Goal: Transaction & Acquisition: Purchase product/service

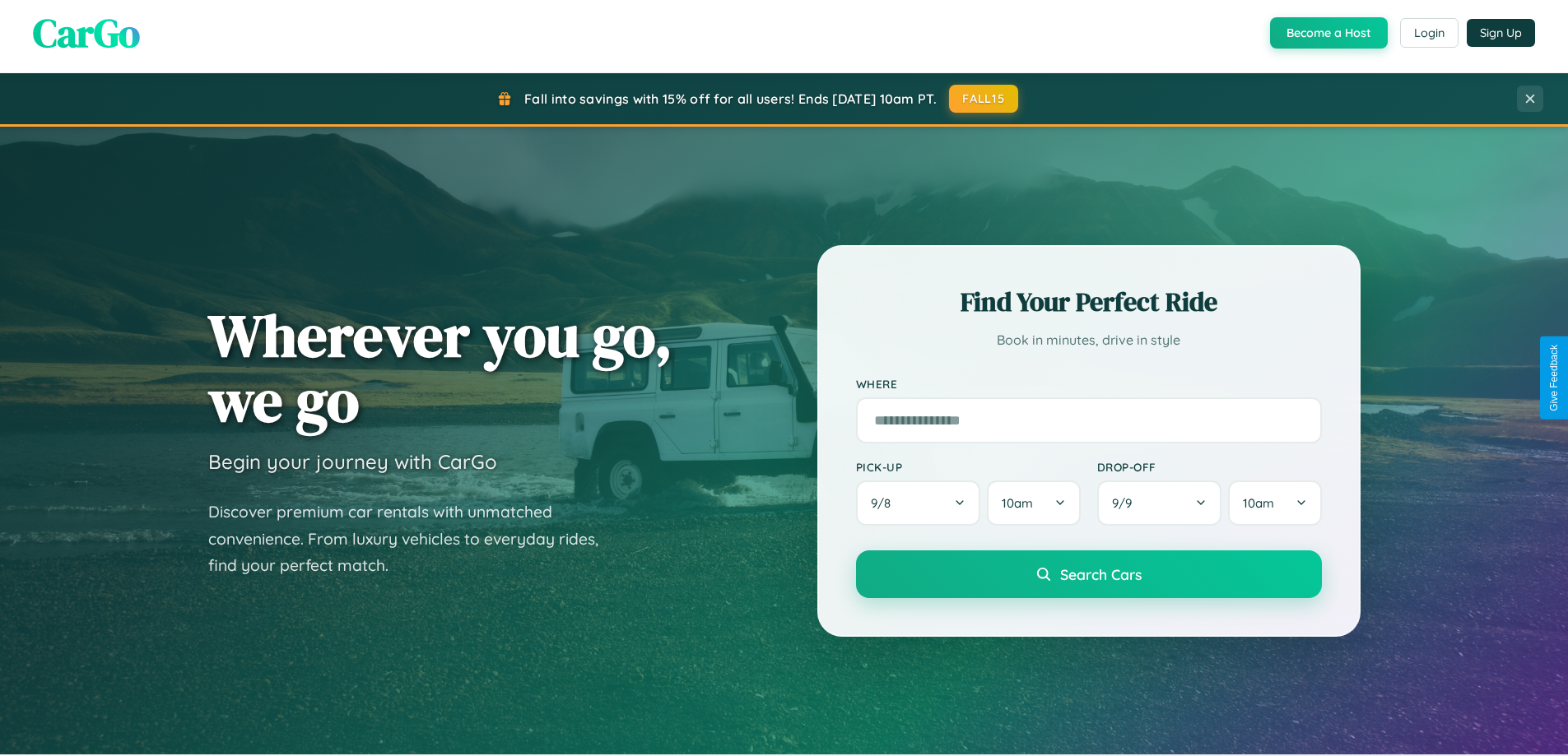
scroll to position [709, 0]
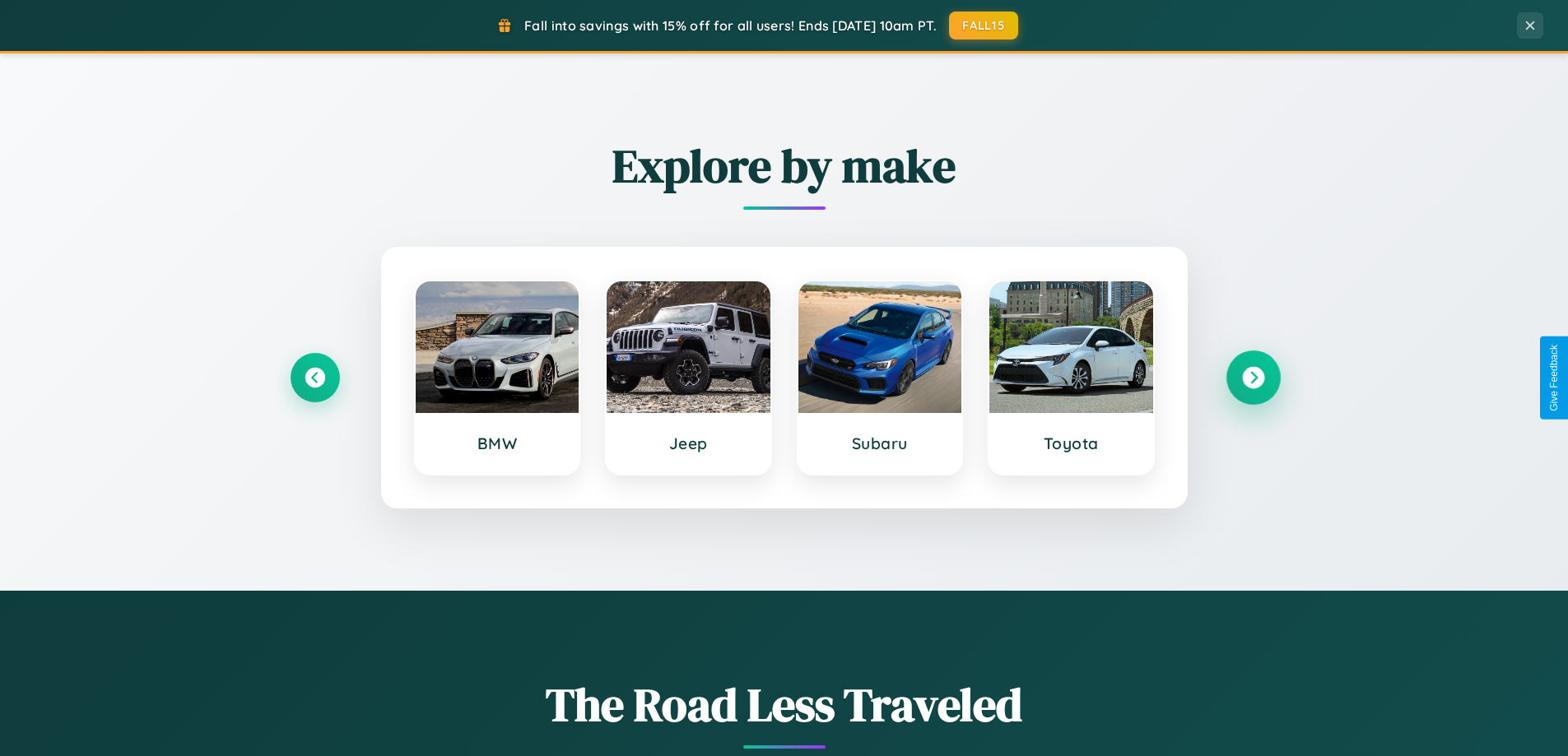
click at [1252, 378] on icon at bounding box center [1253, 378] width 23 height 23
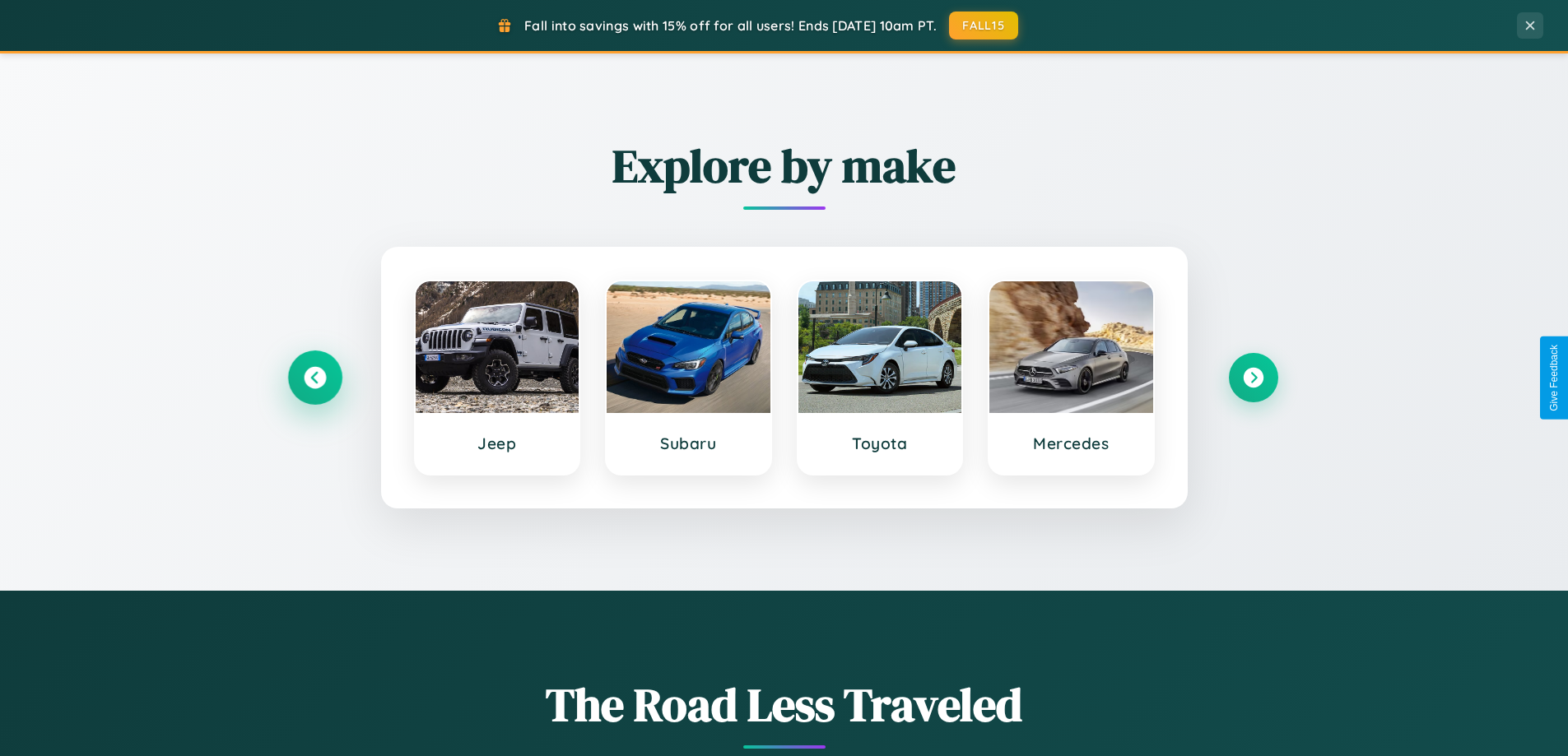
click at [314, 378] on icon at bounding box center [315, 378] width 23 height 23
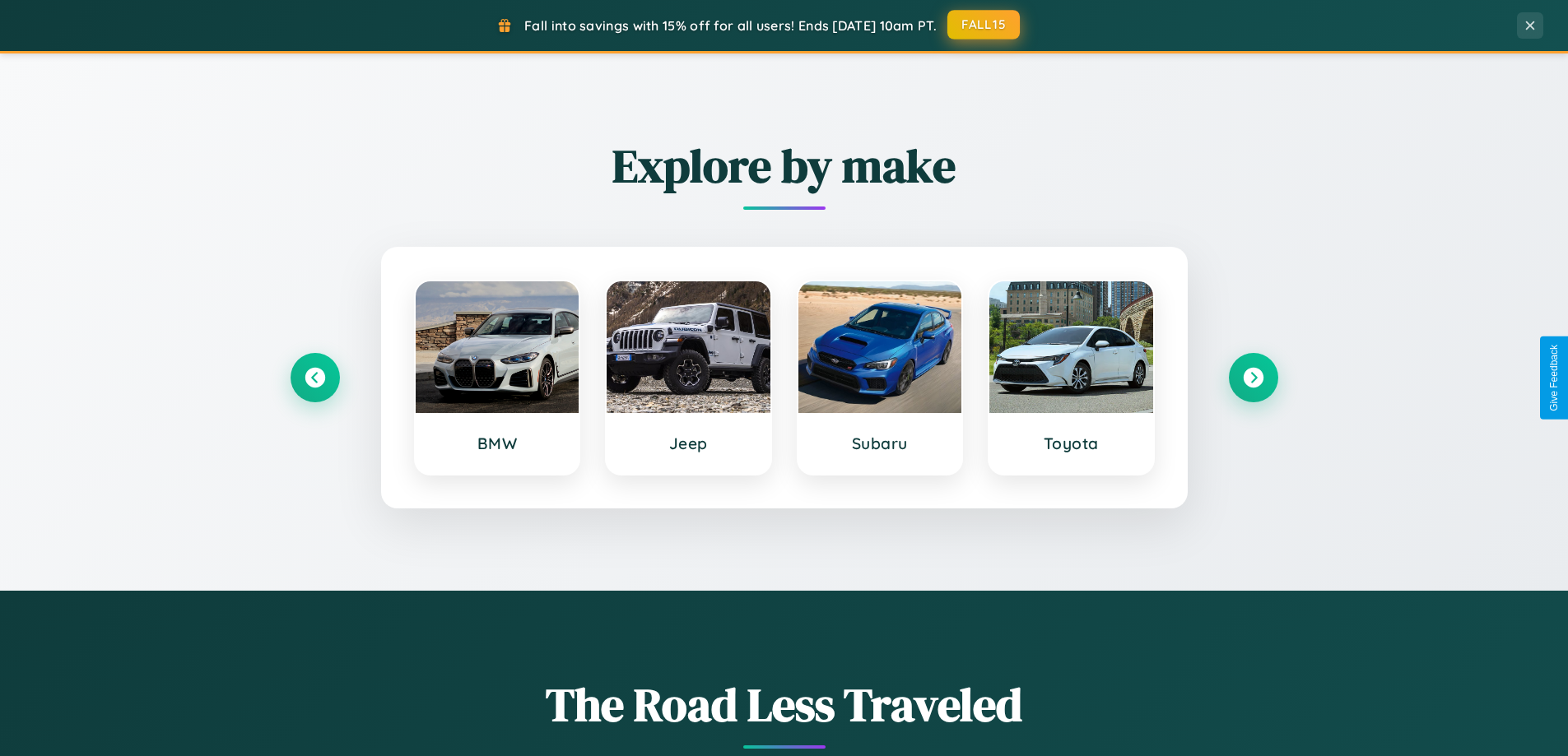
click at [984, 24] on button "FALL15" at bounding box center [983, 24] width 72 height 30
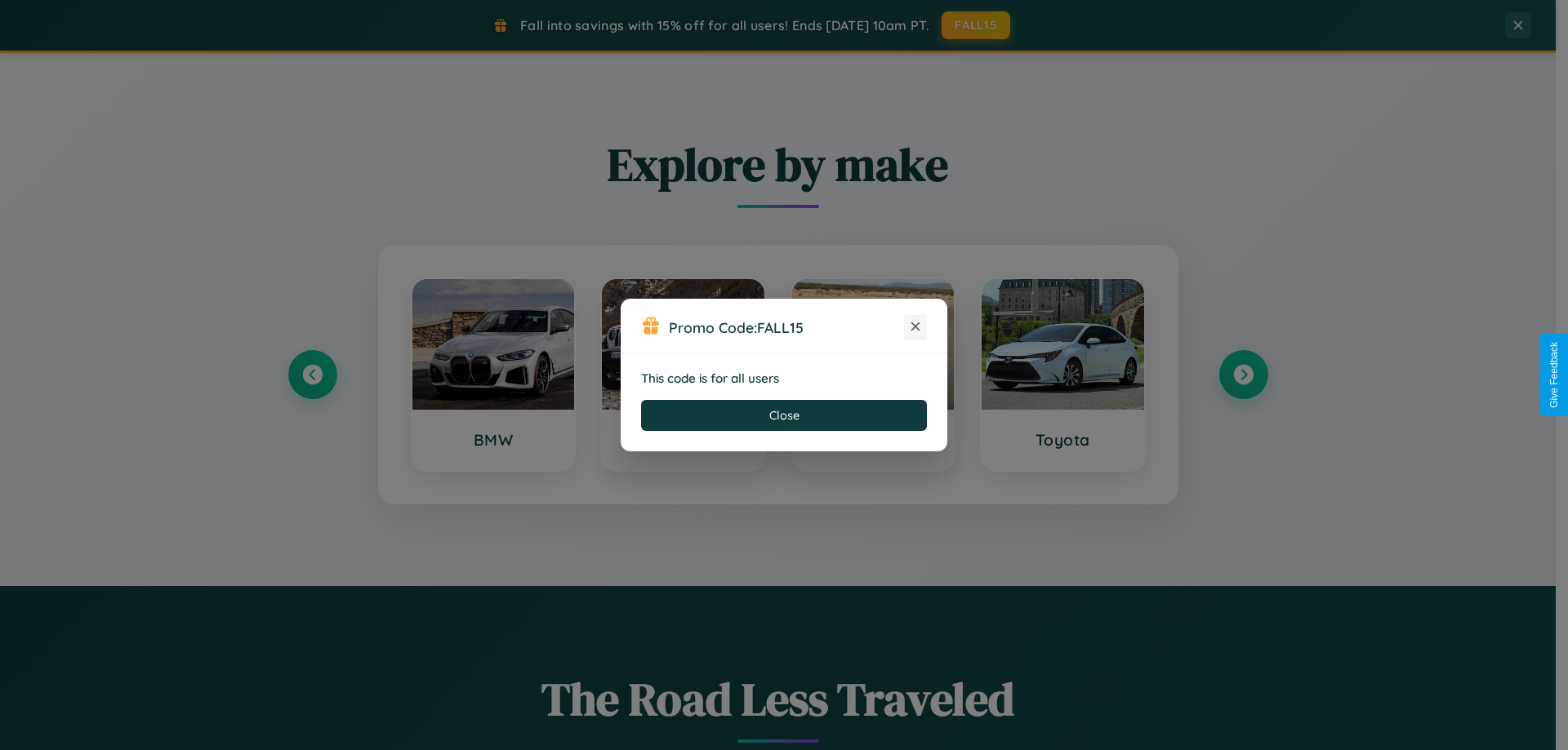
click at [916, 328] on icon at bounding box center [916, 327] width 16 height 16
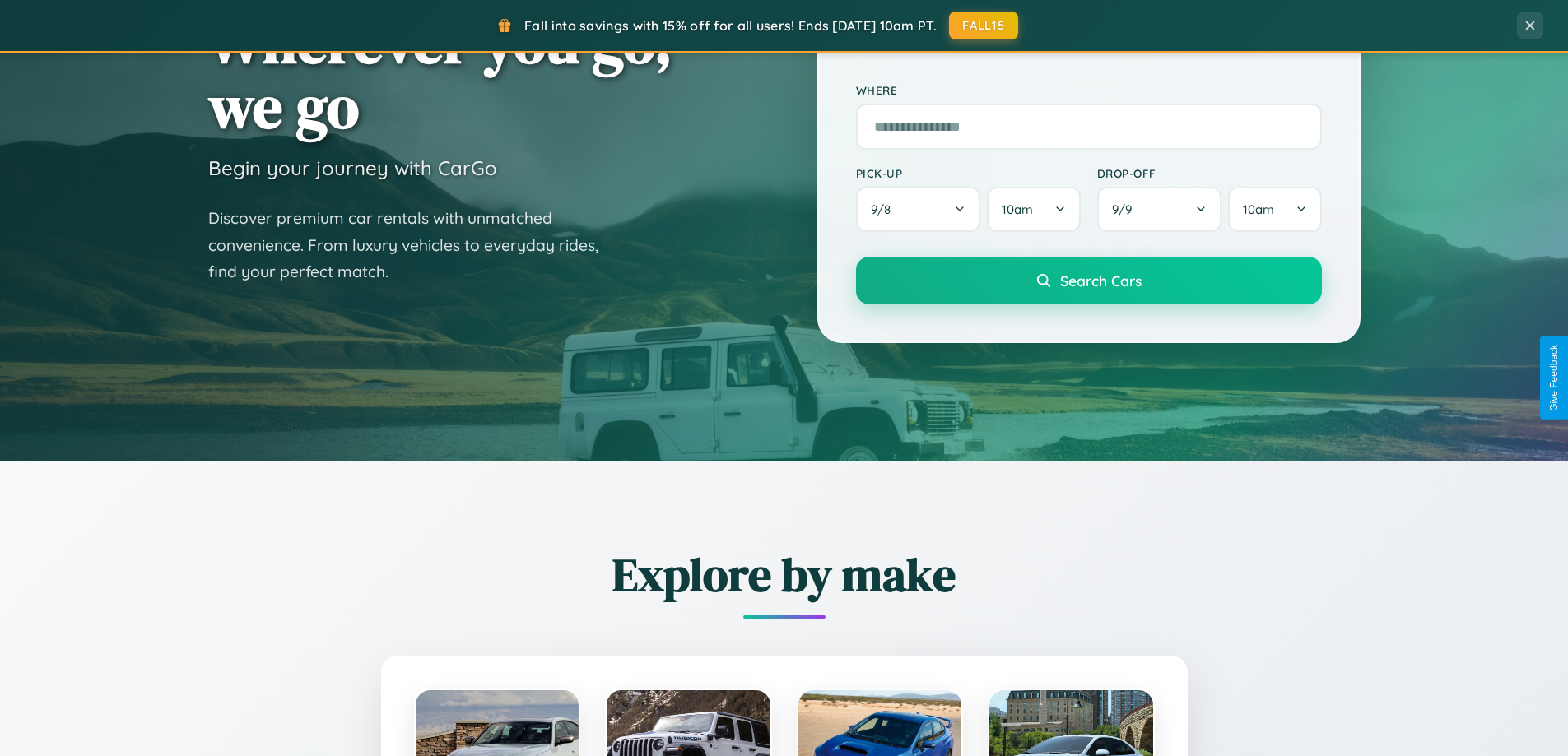
scroll to position [0, 0]
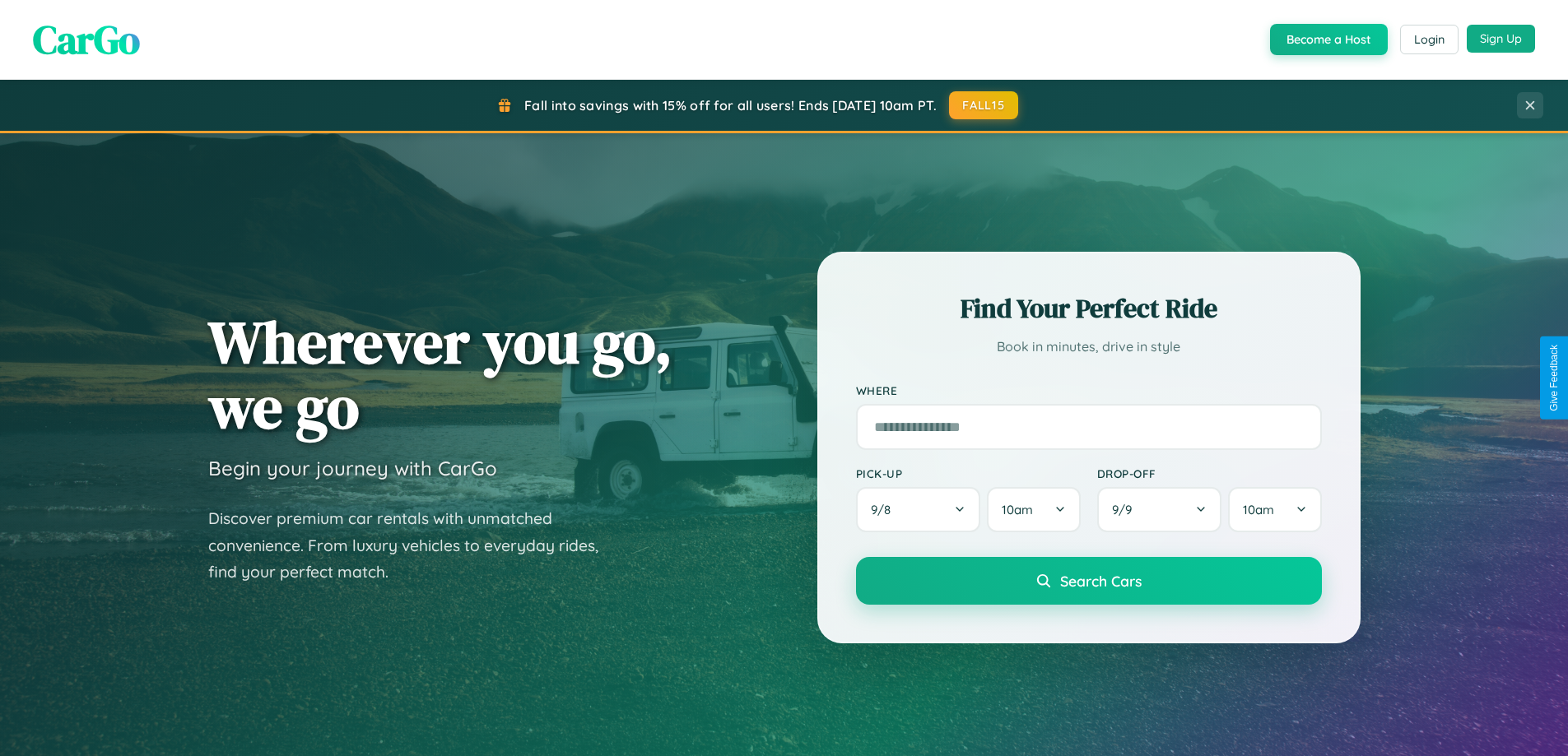
click at [1500, 39] on button "Sign Up" at bounding box center [1501, 38] width 69 height 28
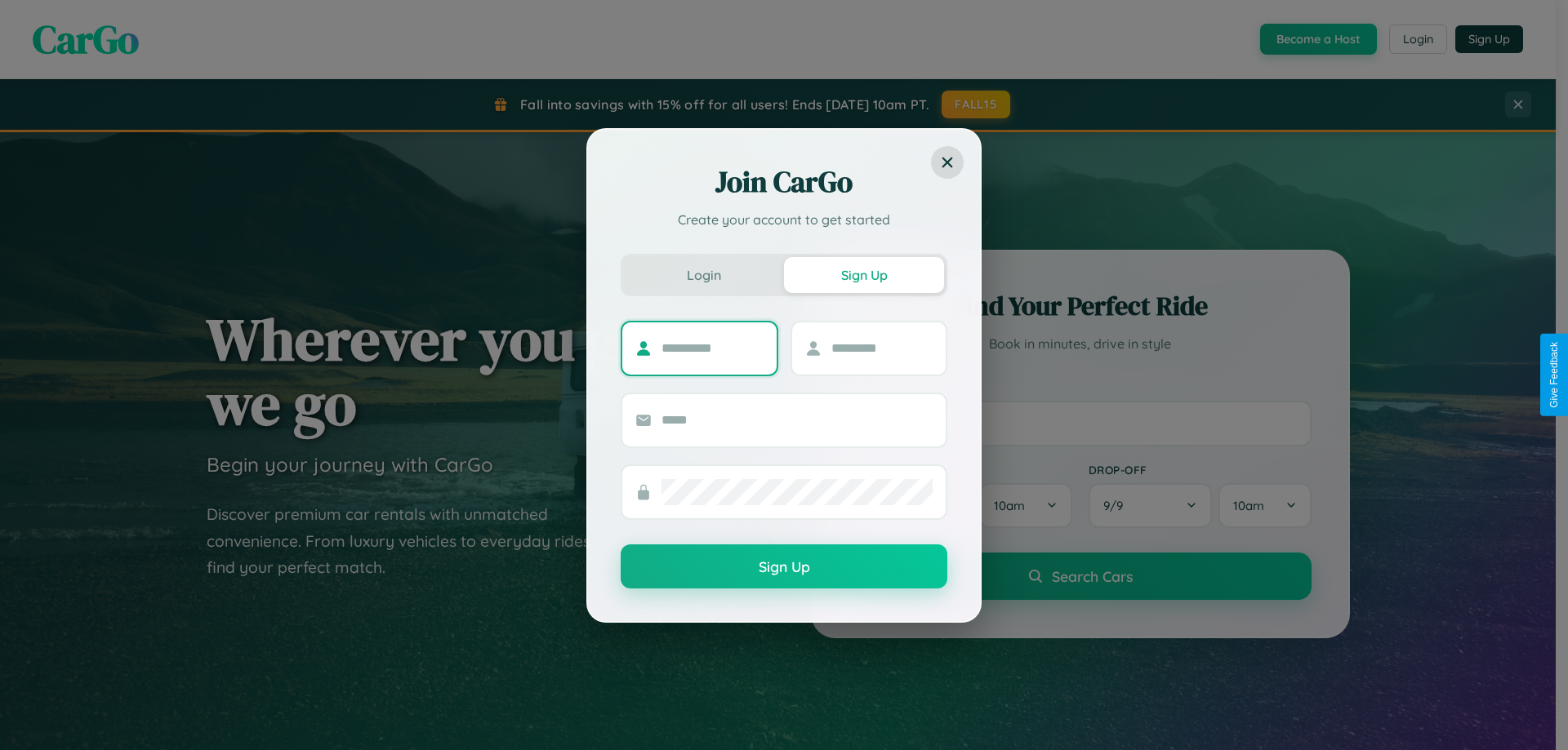
click at [712, 348] on input "text" at bounding box center [712, 348] width 102 height 26
type input "********"
click at [881, 348] on input "text" at bounding box center [882, 348] width 102 height 26
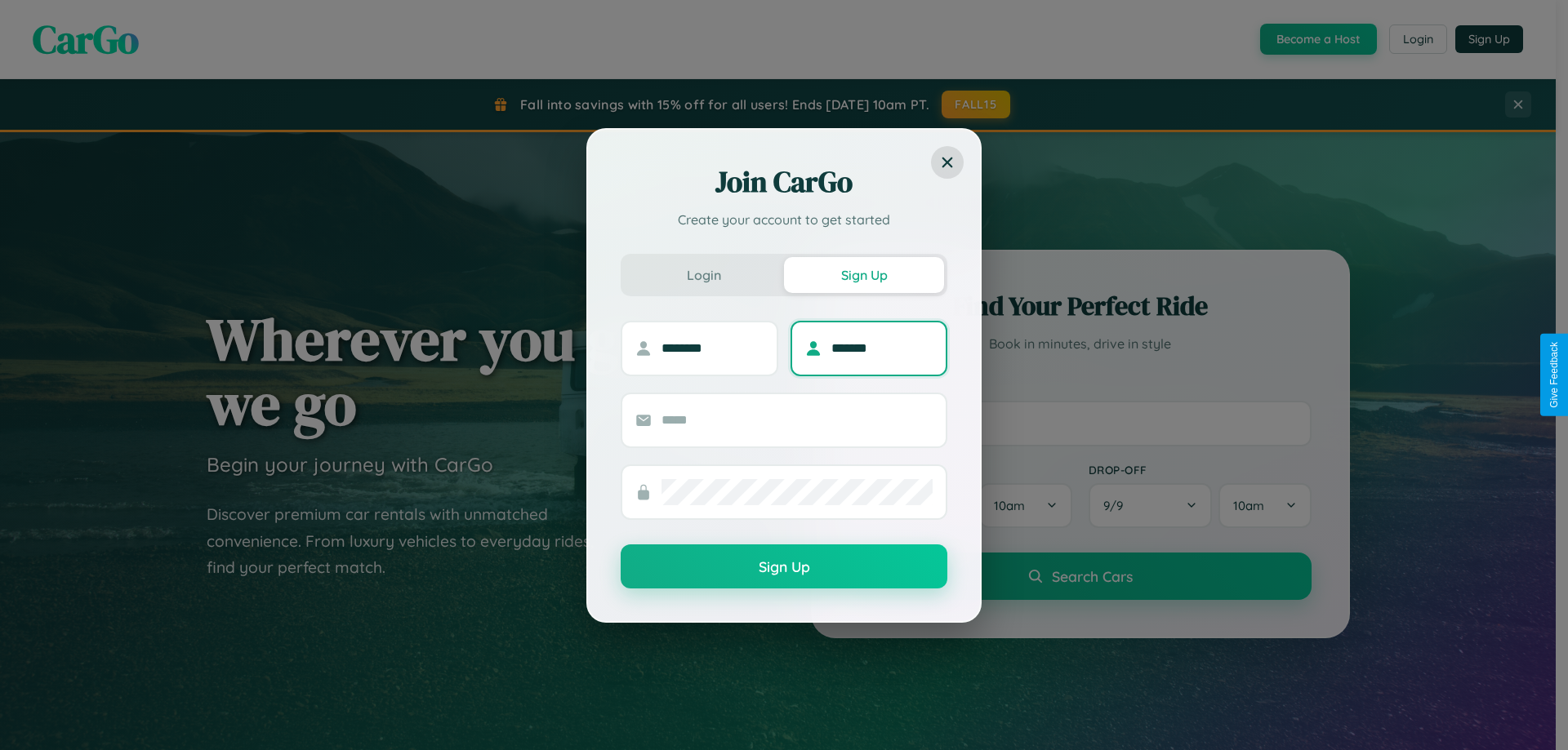
type input "*******"
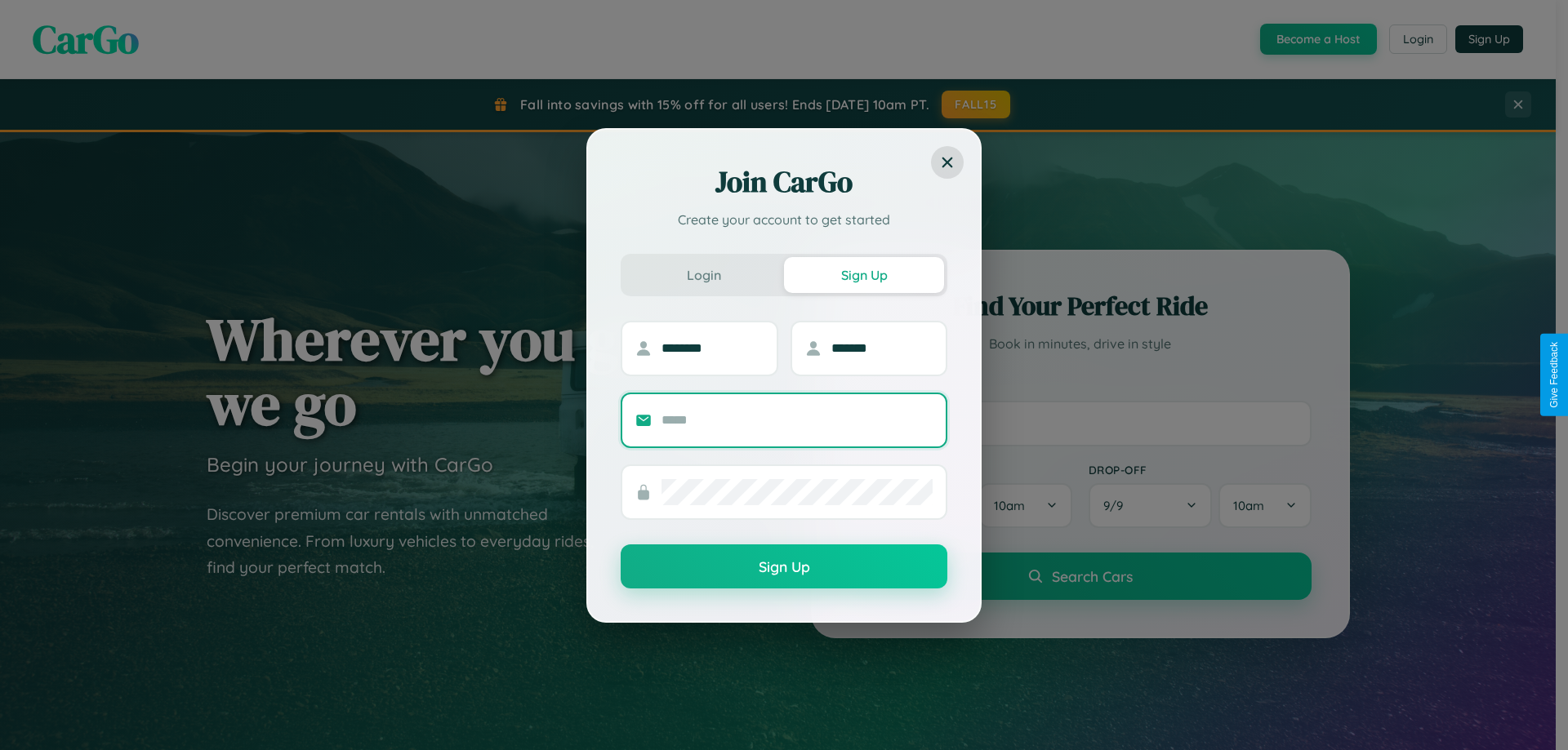
click at [797, 420] on input "text" at bounding box center [797, 420] width 271 height 26
type input "**********"
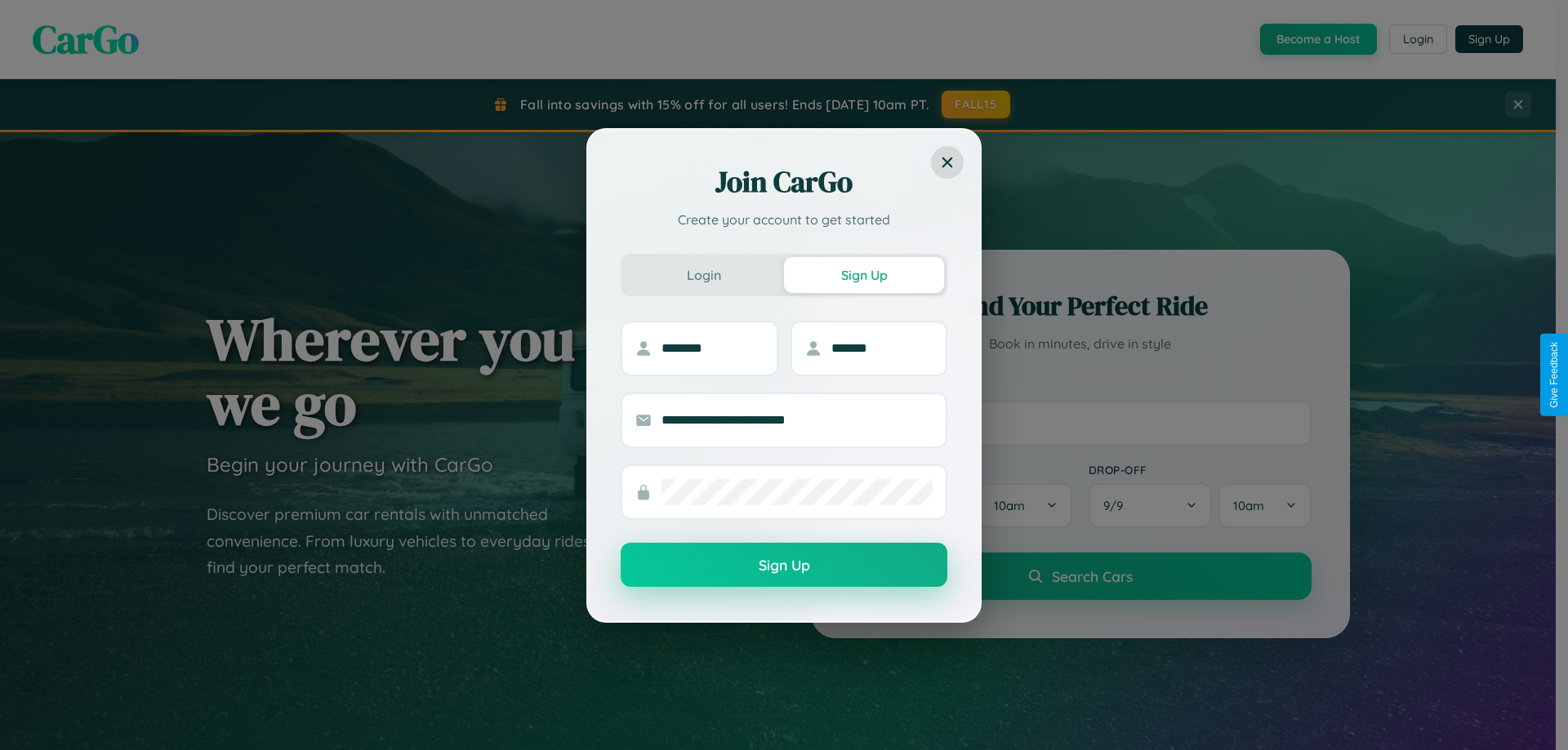
click at [784, 566] on button "Sign Up" at bounding box center [783, 565] width 327 height 44
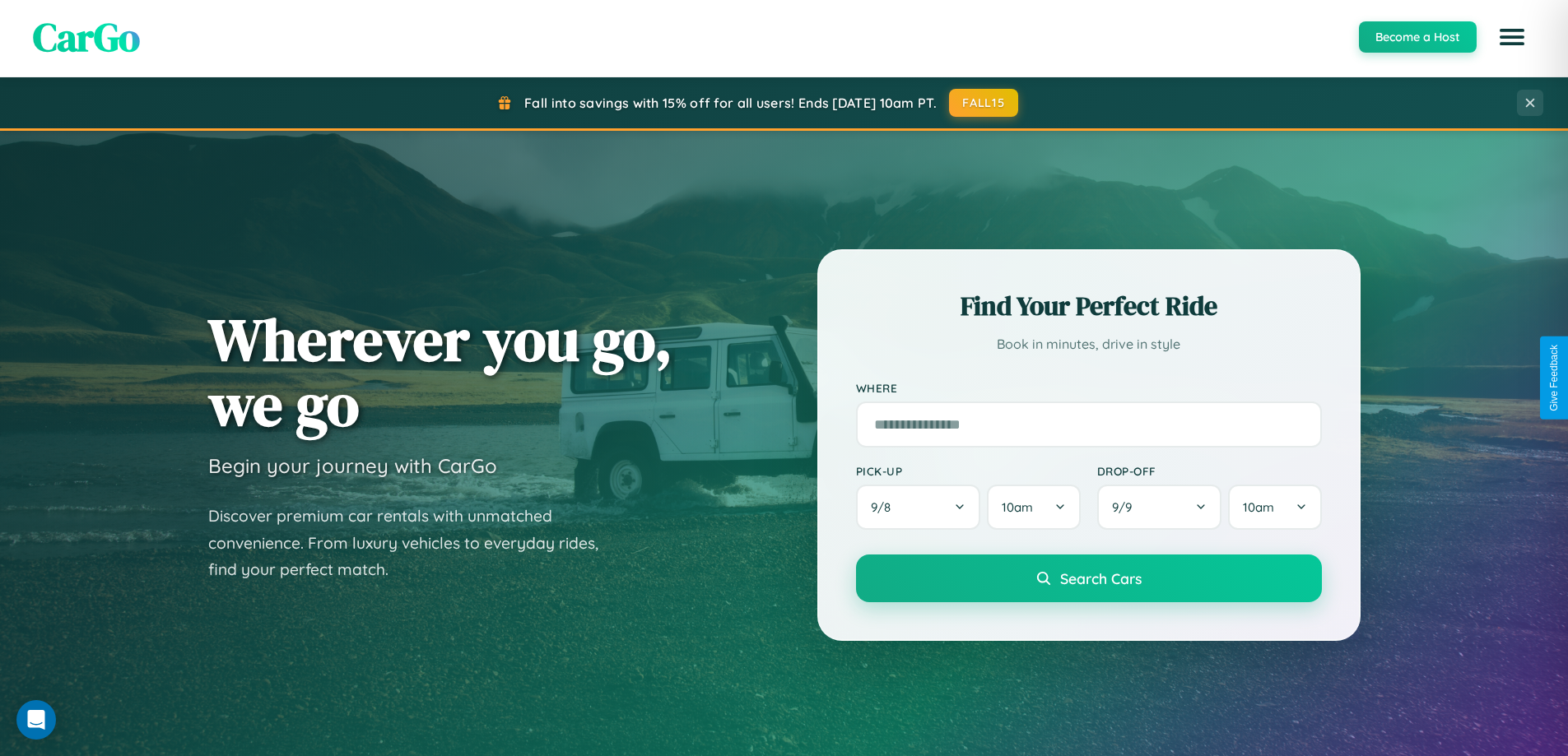
scroll to position [2644, 0]
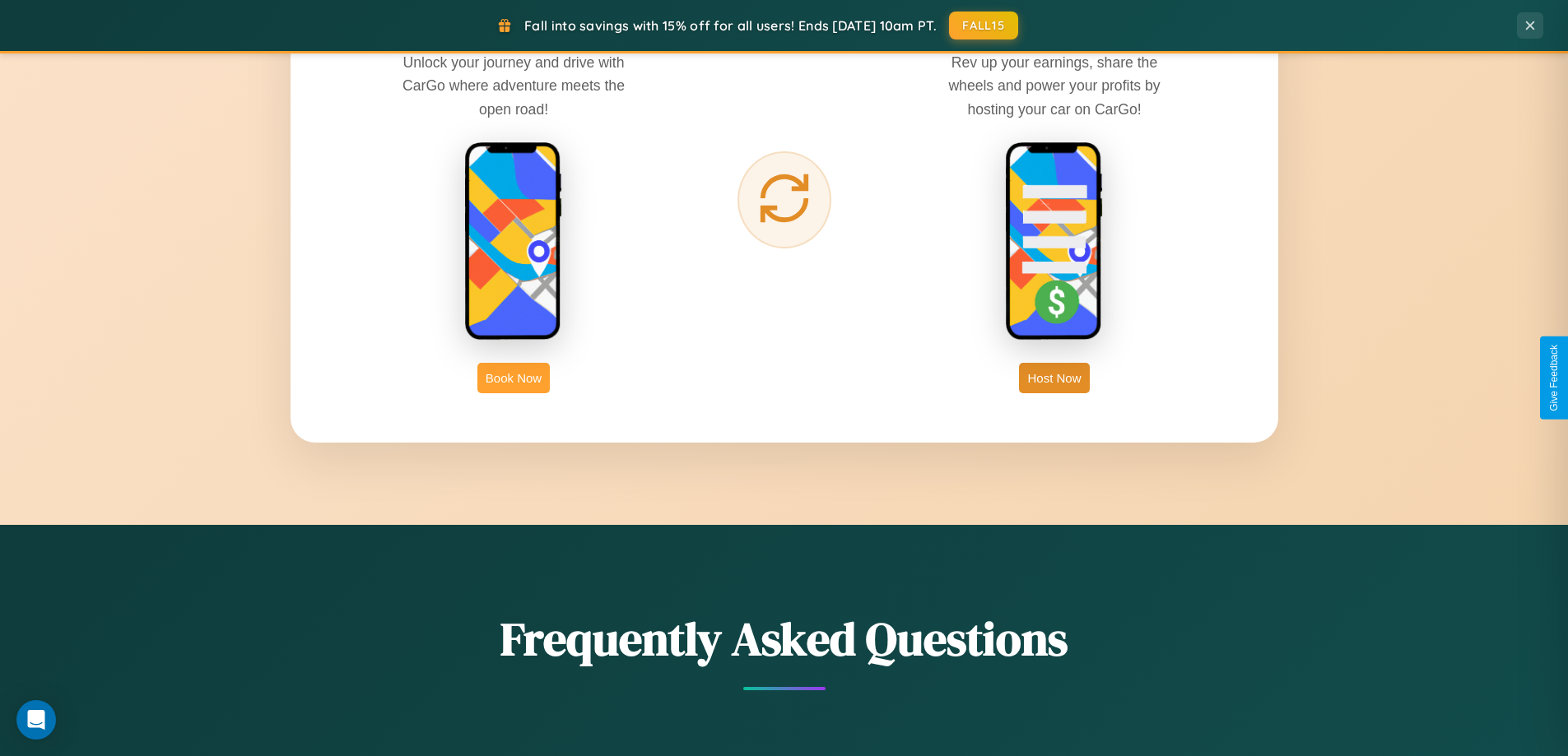
click at [513, 378] on button "Book Now" at bounding box center [513, 378] width 72 height 31
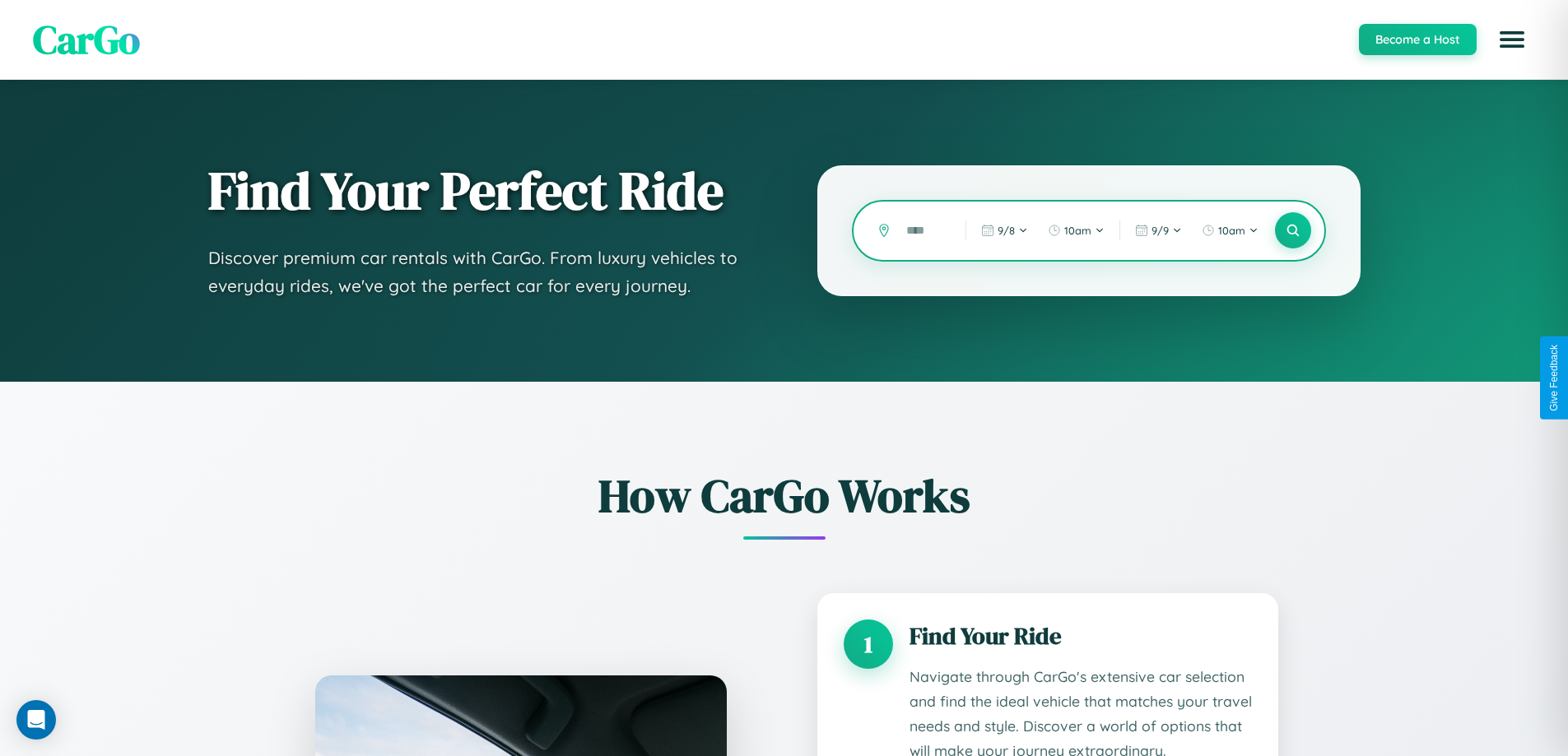
click at [924, 230] on input "text" at bounding box center [923, 231] width 51 height 29
type input "******"
click at [1292, 230] on icon at bounding box center [1292, 230] width 15 height 15
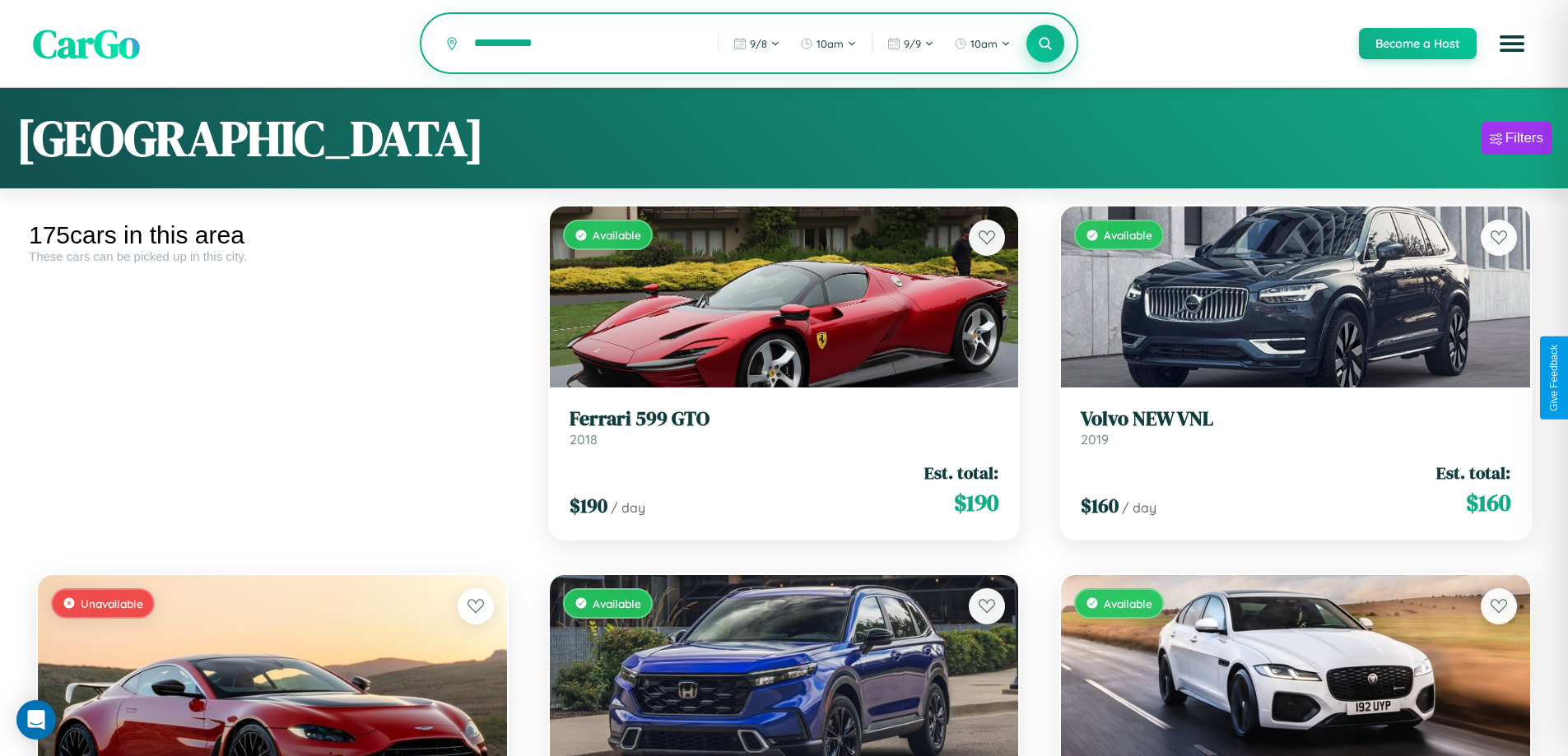
type input "**********"
click at [1045, 44] on icon at bounding box center [1045, 42] width 15 height 15
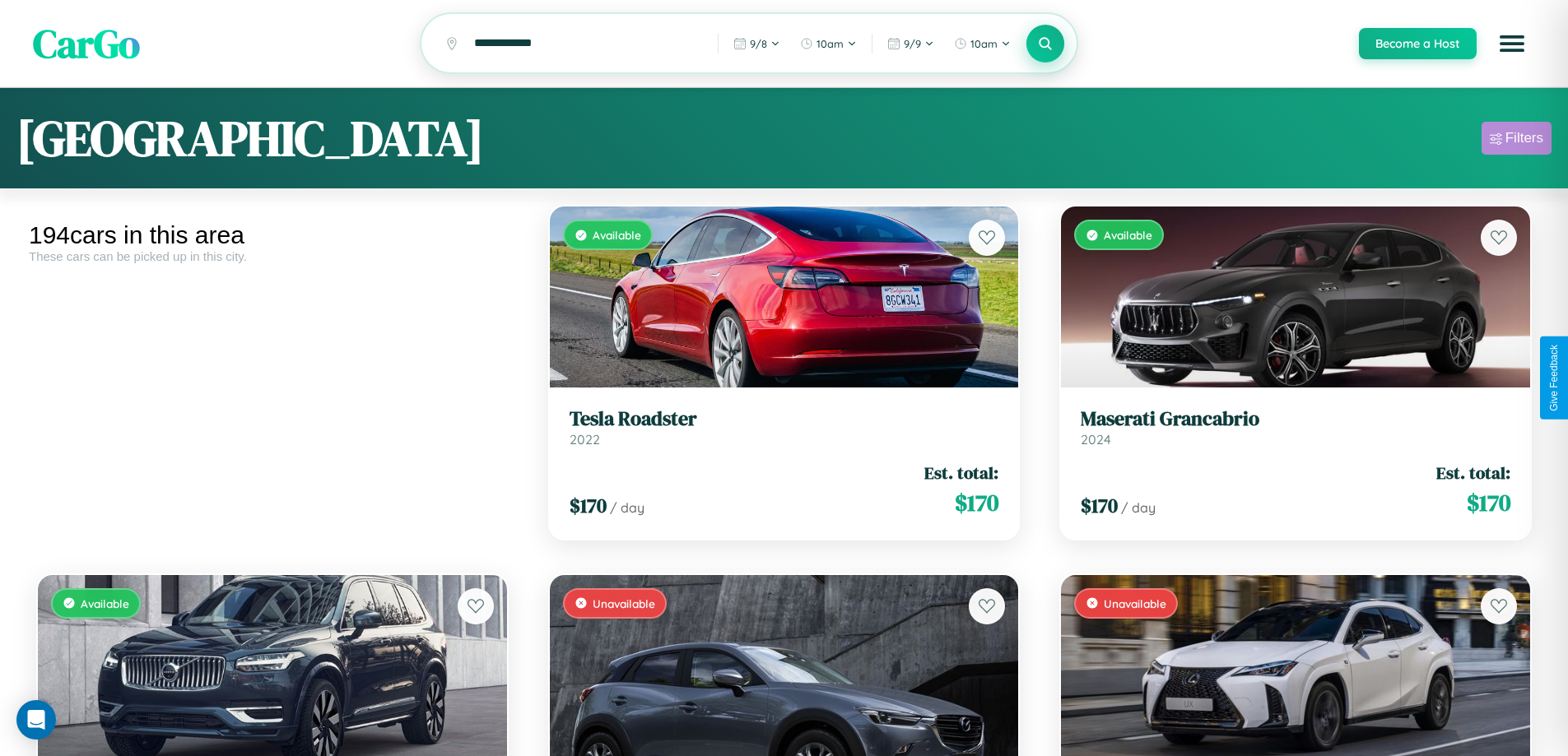
click at [1516, 141] on div "Filters" at bounding box center [1525, 138] width 38 height 16
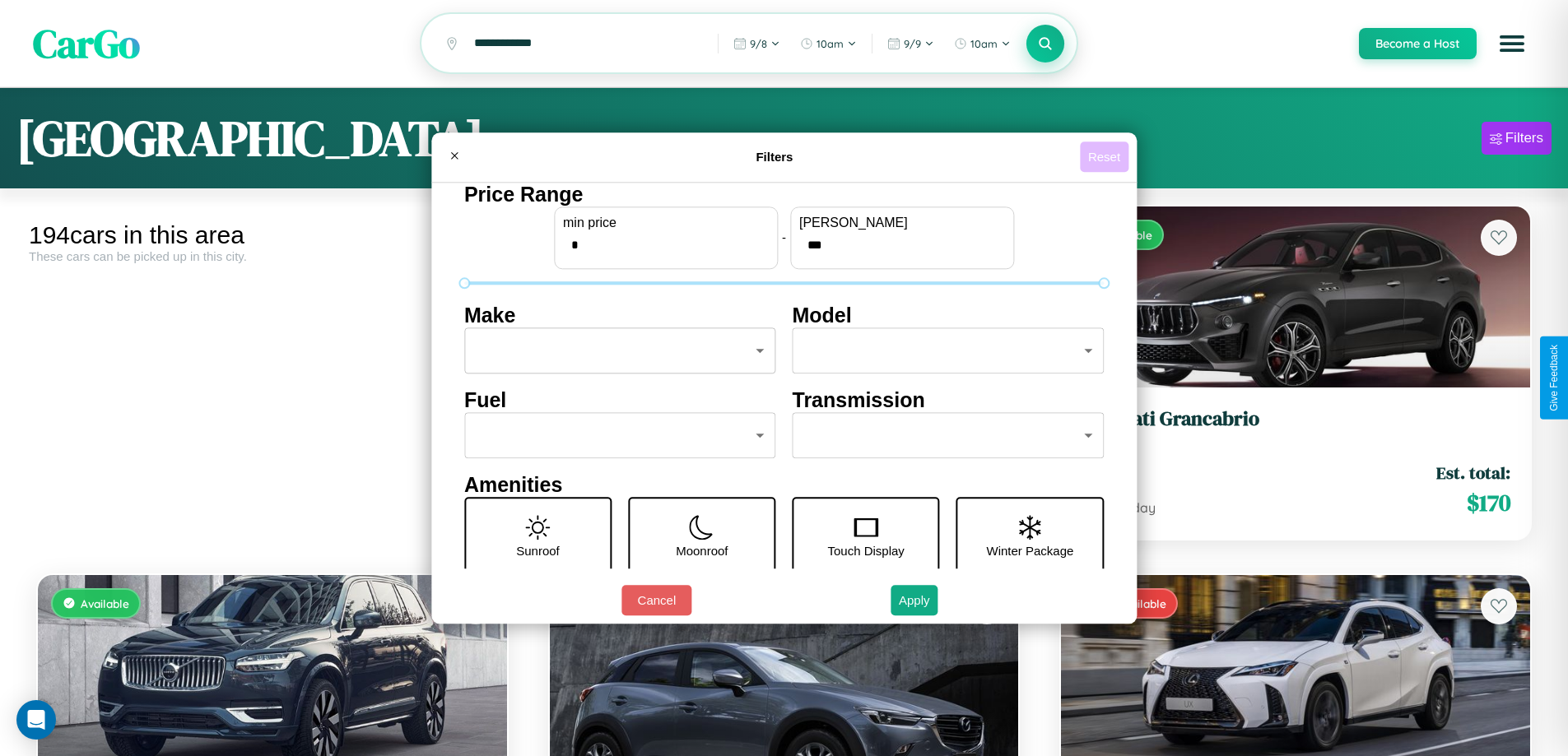
click at [1106, 156] on button "Reset" at bounding box center [1104, 157] width 49 height 31
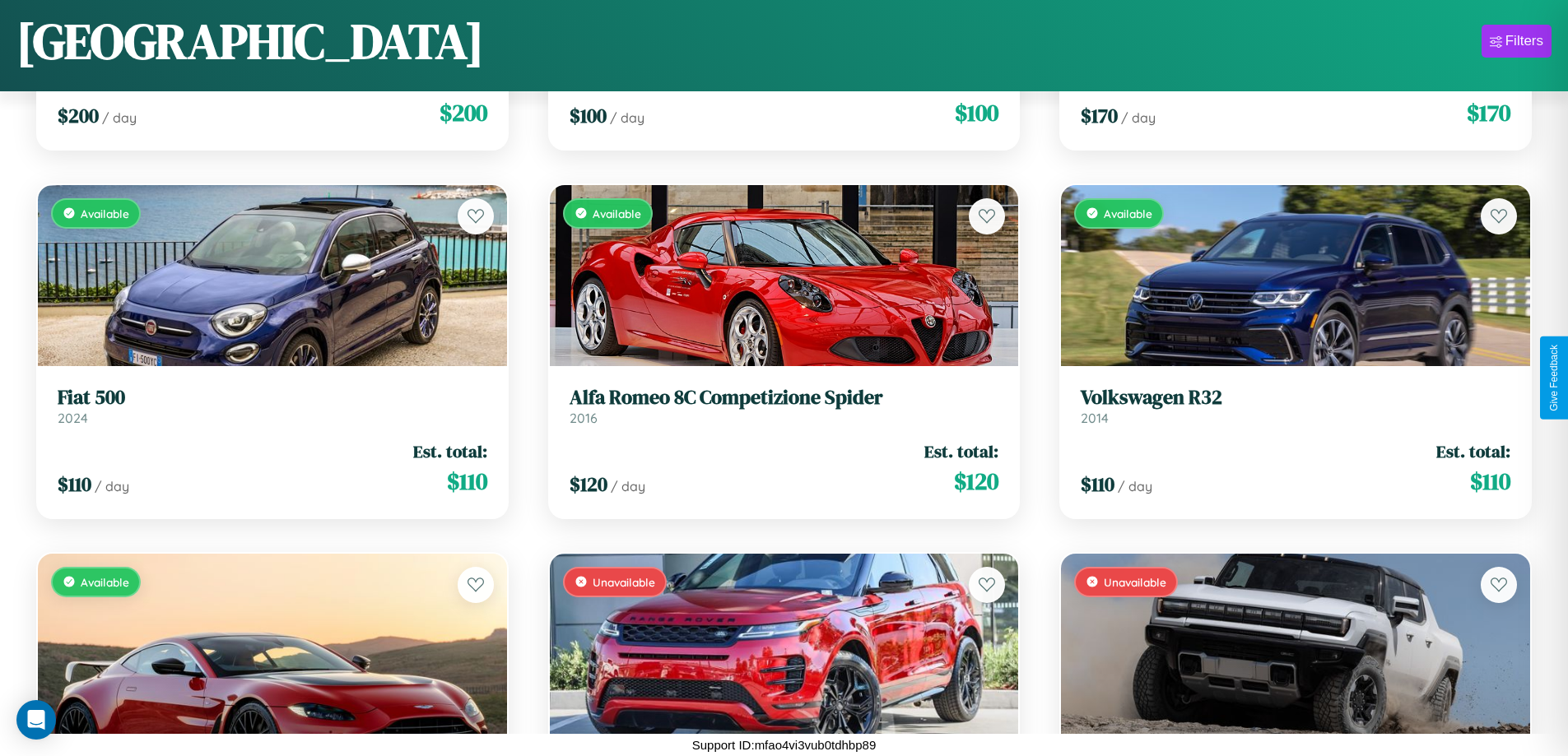
scroll to position [17184, 0]
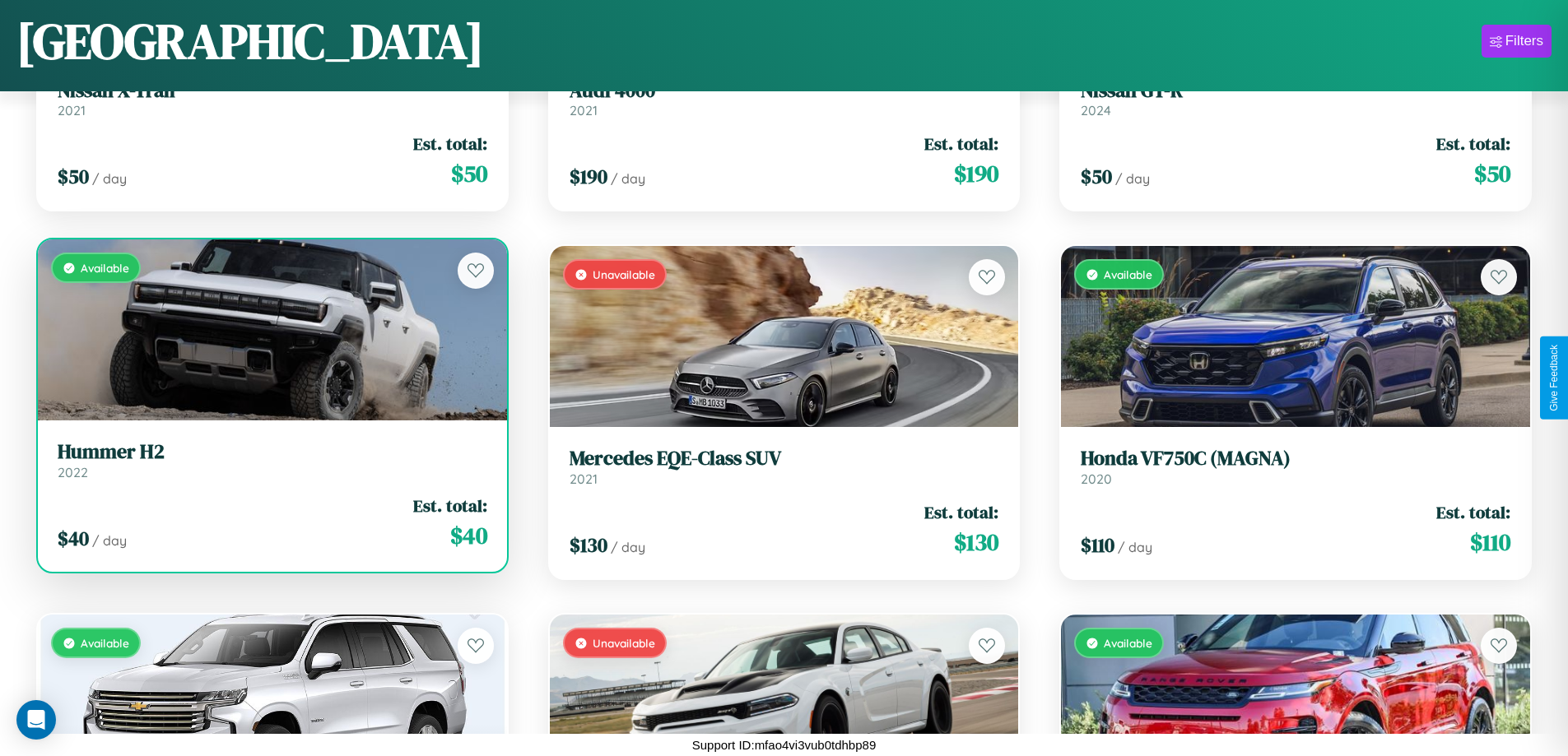
click at [270, 460] on h3 "Hummer H2" at bounding box center [272, 452] width 429 height 23
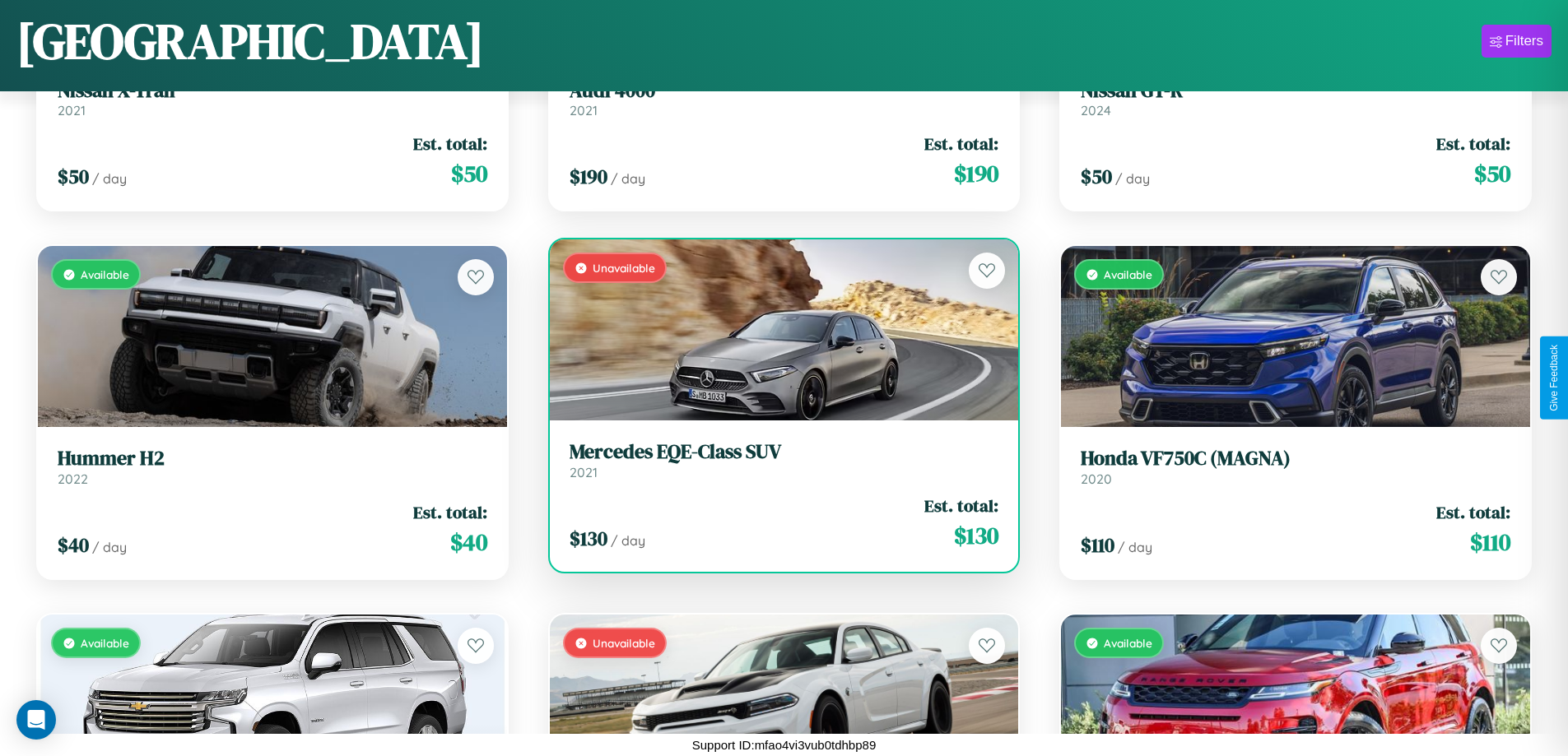
scroll to position [18658, 0]
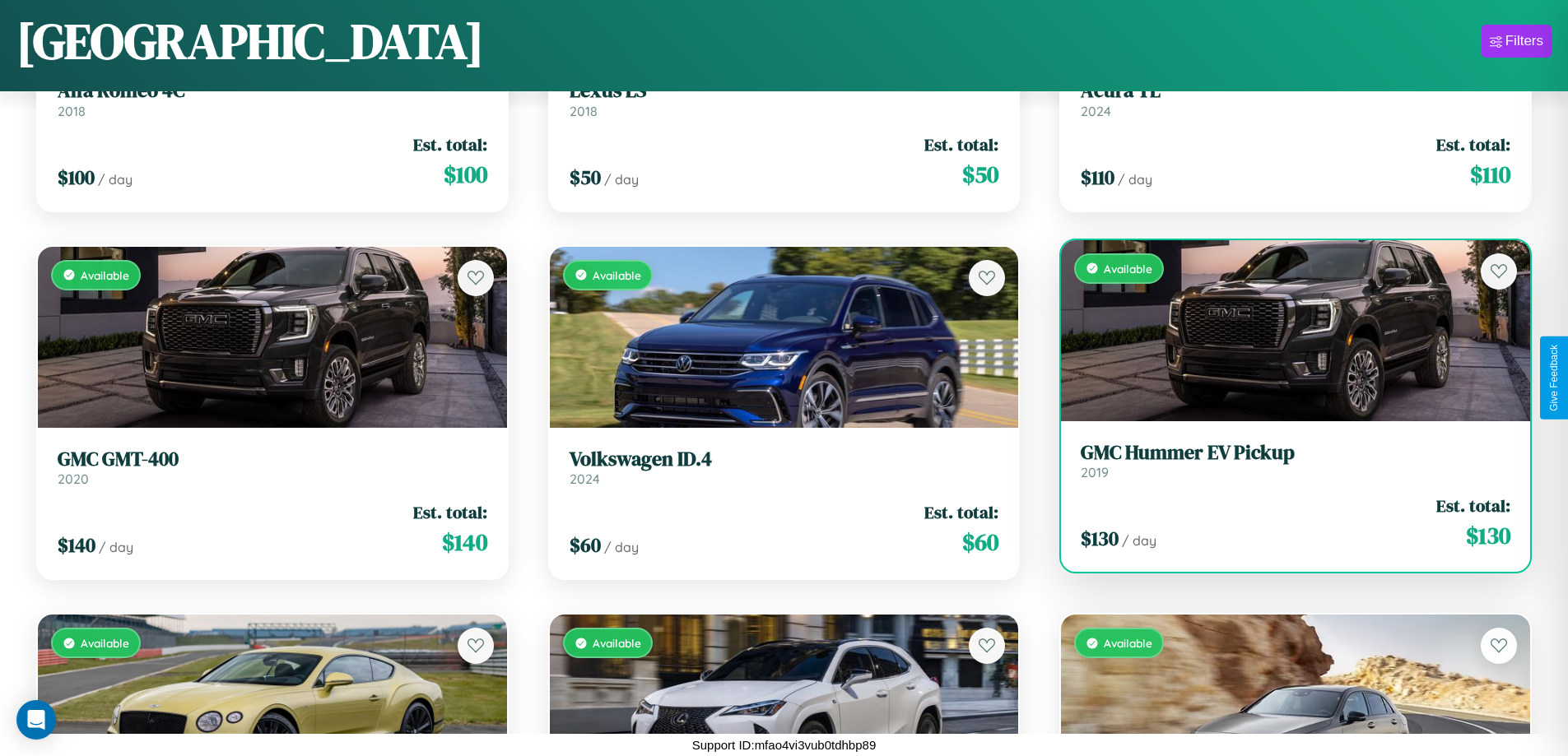
click at [1285, 523] on div "$ 130 / day Est. total: $ 130" at bounding box center [1296, 522] width 429 height 59
click at [1285, 522] on div "$ 130 / day Est. total: $ 130" at bounding box center [1296, 522] width 429 height 59
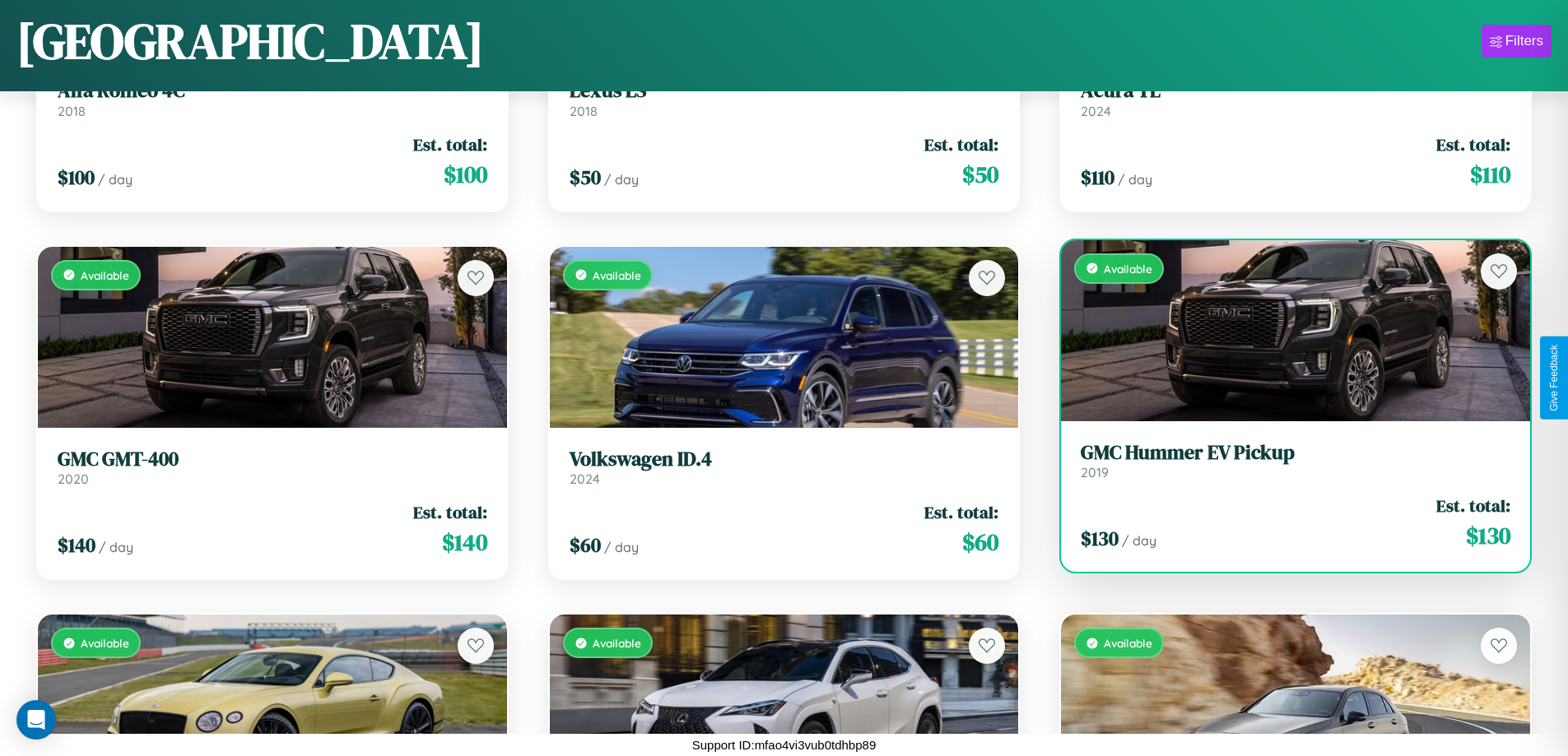
click at [1285, 522] on div "$ 130 / day Est. total: $ 130" at bounding box center [1296, 522] width 429 height 59
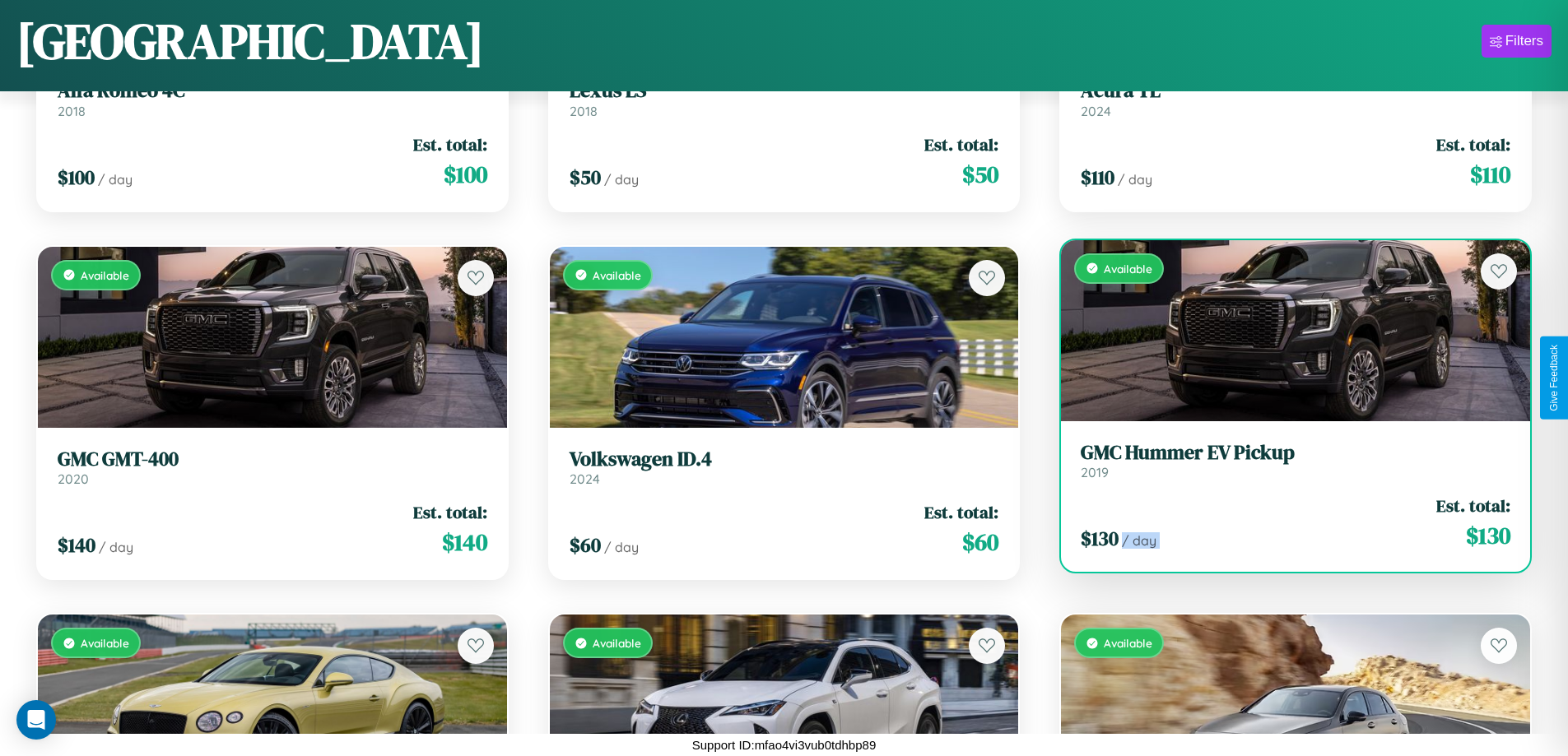
click at [1285, 522] on div "$ 130 / day Est. total: $ 130" at bounding box center [1296, 522] width 429 height 59
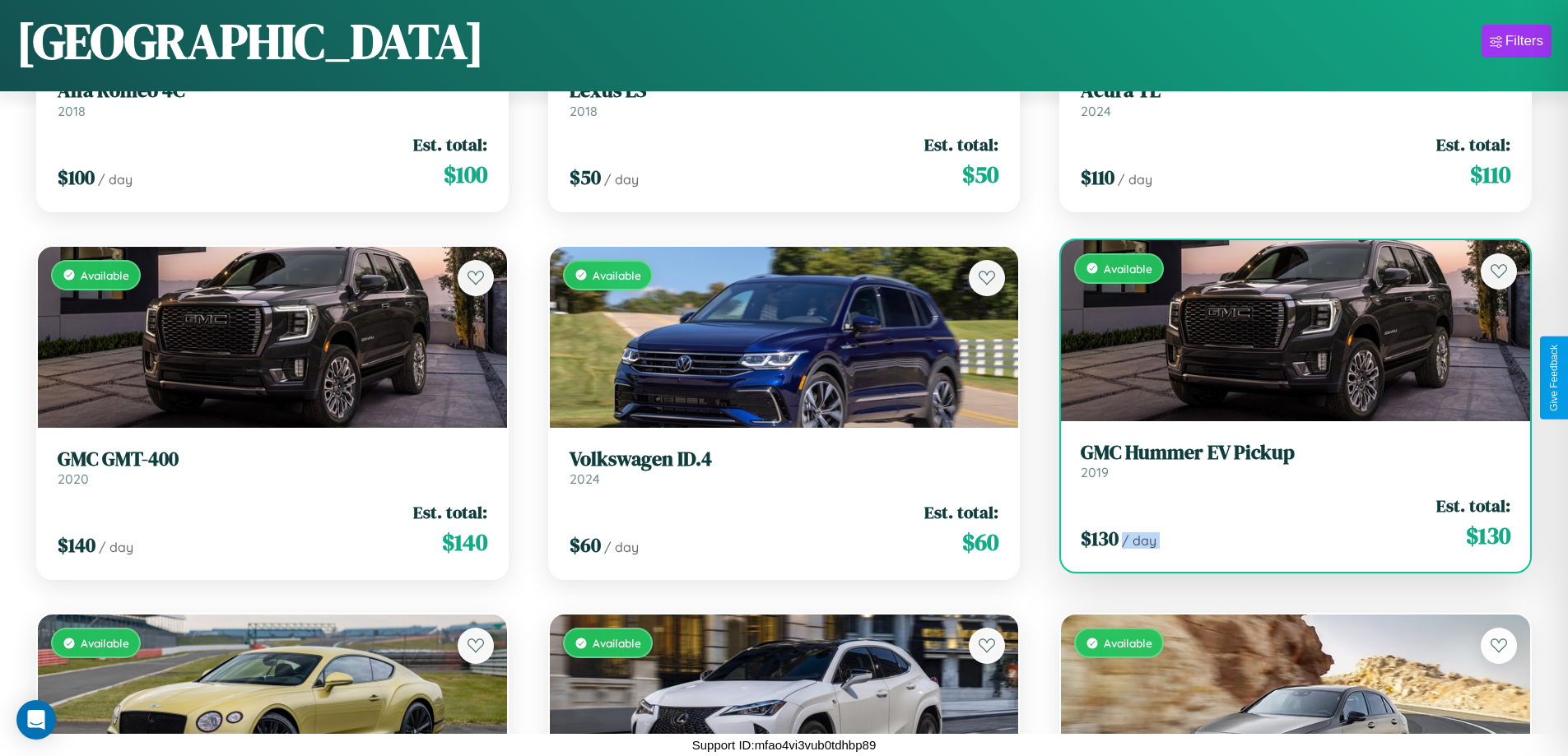
click at [1285, 522] on div "$ 130 / day Est. total: $ 130" at bounding box center [1296, 522] width 429 height 59
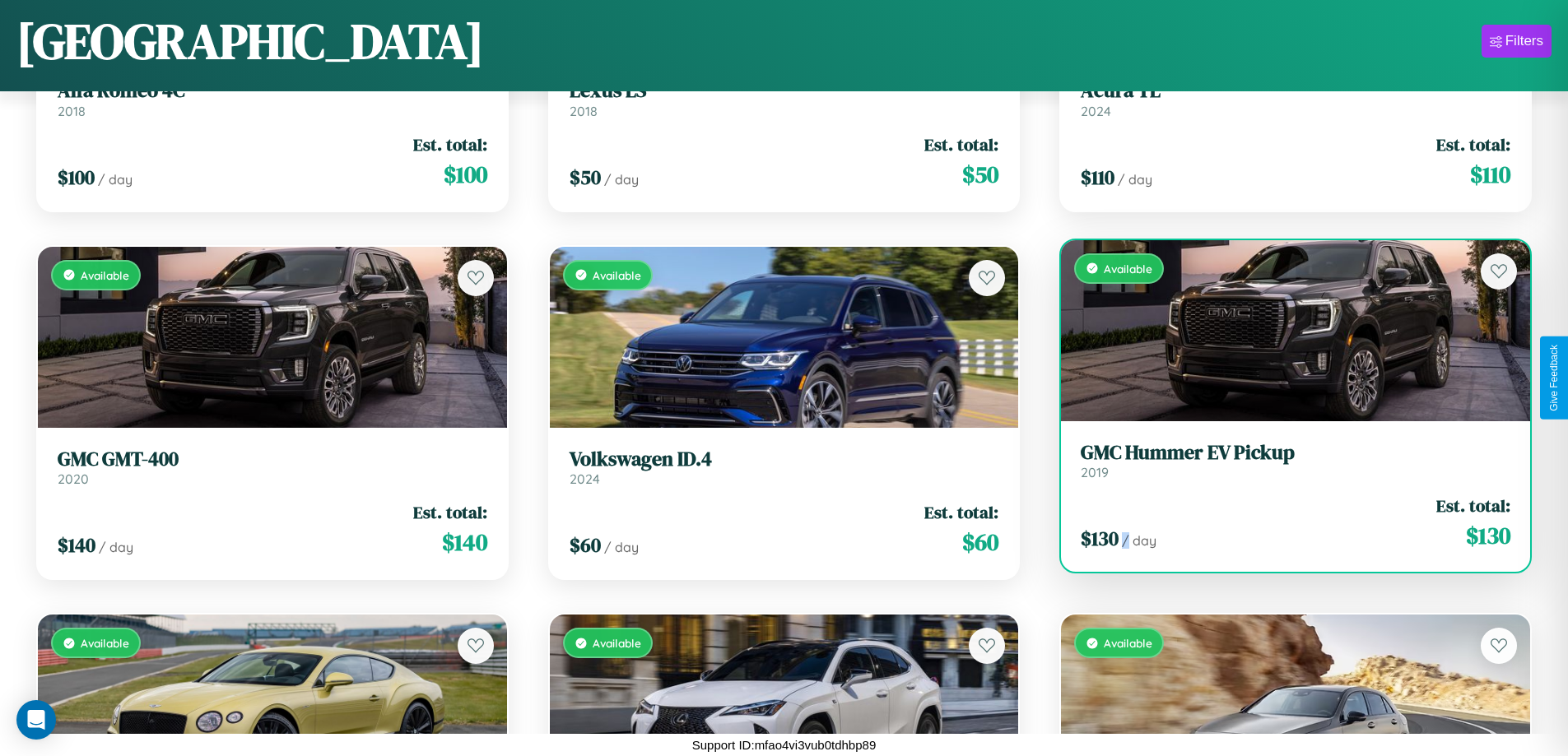
click at [1285, 522] on div "$ 130 / day Est. total: $ 130" at bounding box center [1296, 522] width 429 height 59
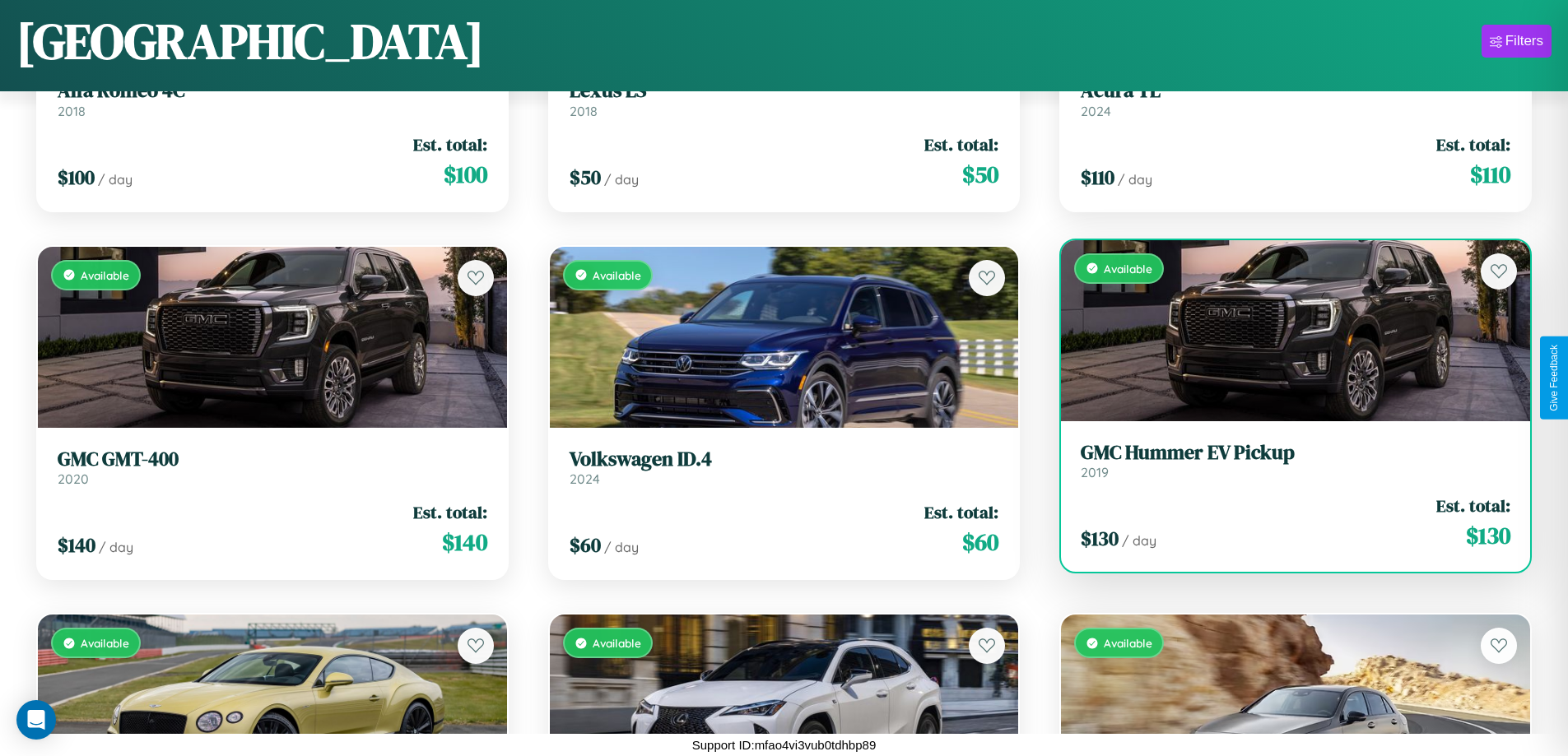
click at [1285, 461] on h3 "GMC Hummer EV Pickup" at bounding box center [1296, 453] width 429 height 23
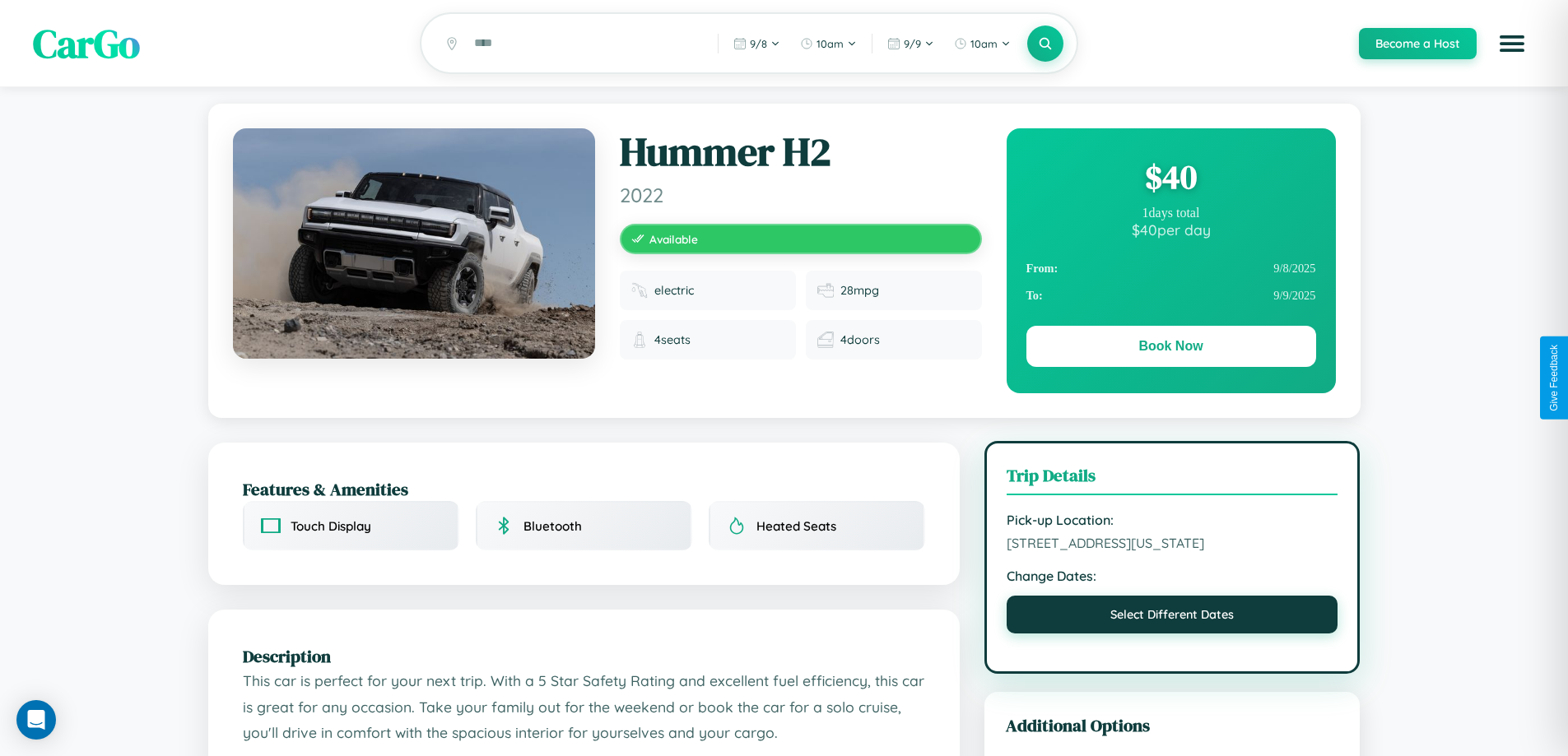
click at [1172, 633] on button "Select Different Dates" at bounding box center [1173, 614] width 332 height 38
select select "*"
select select "****"
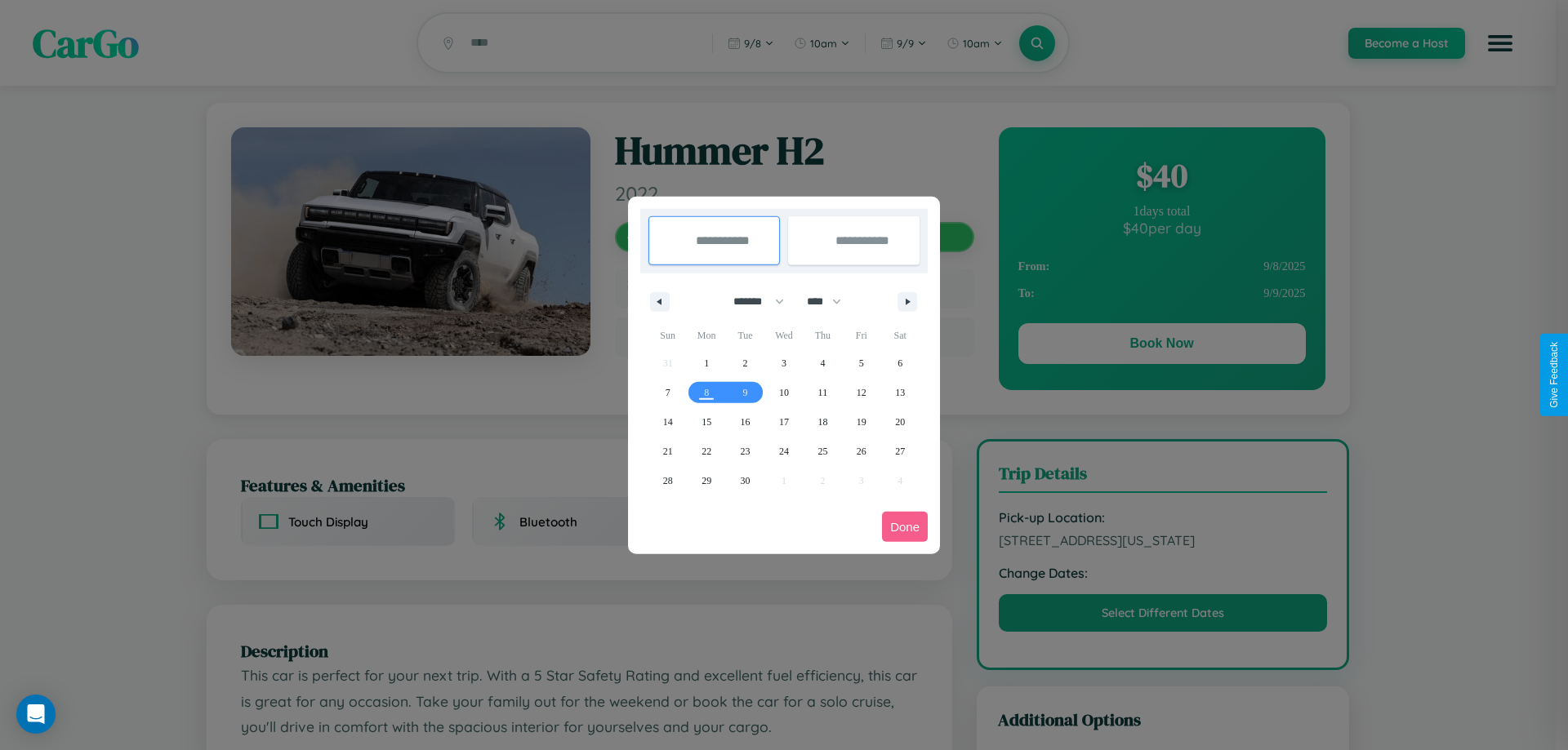
click at [751, 302] on select "******* ******** ***** ***** *** **** **** ****** ********* ******* ******** **…" at bounding box center [756, 302] width 70 height 27
select select "**"
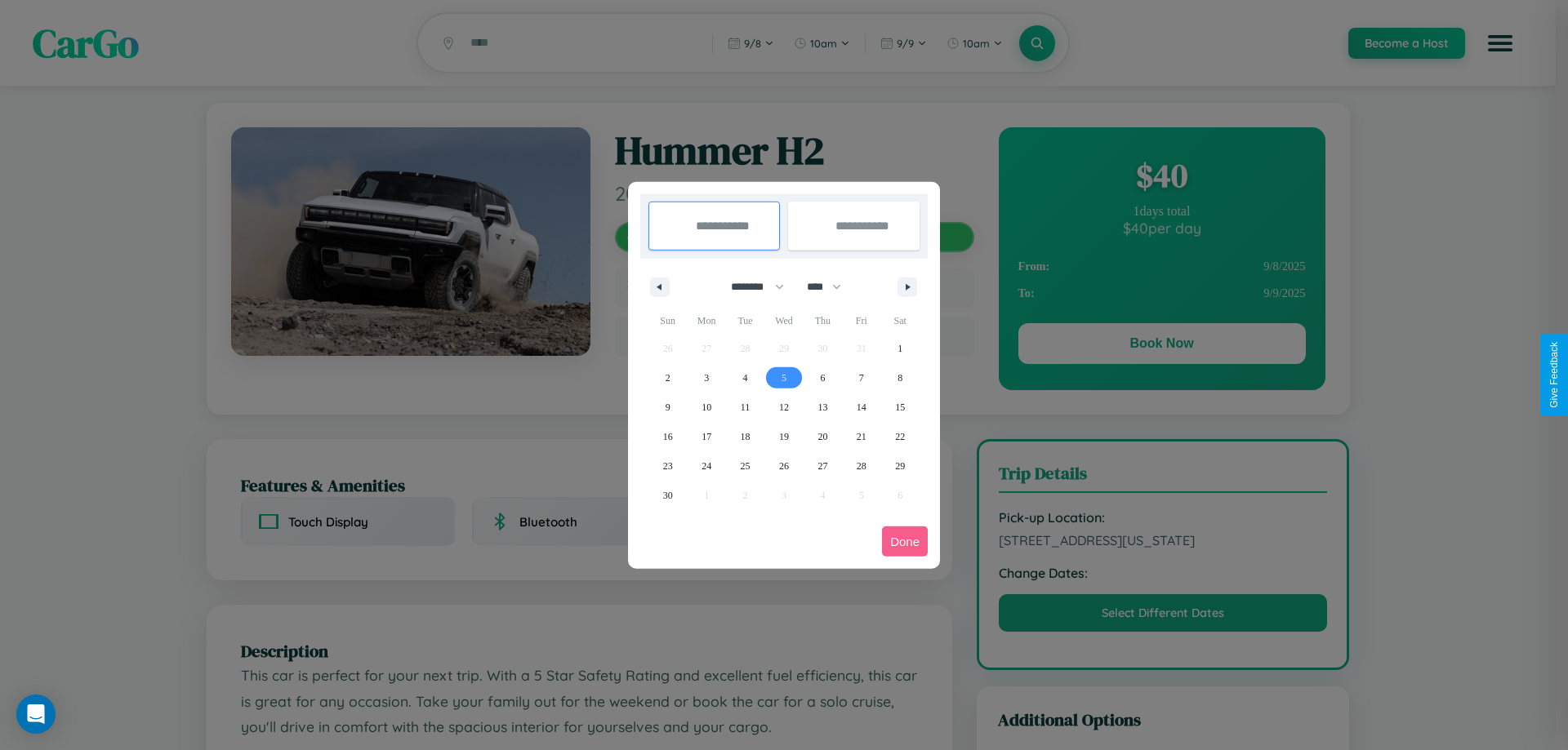
click at [783, 377] on span "5" at bounding box center [783, 378] width 4 height 30
type input "**********"
click at [861, 377] on span "7" at bounding box center [861, 378] width 4 height 30
type input "**********"
click at [905, 541] on button "Done" at bounding box center [904, 541] width 46 height 30
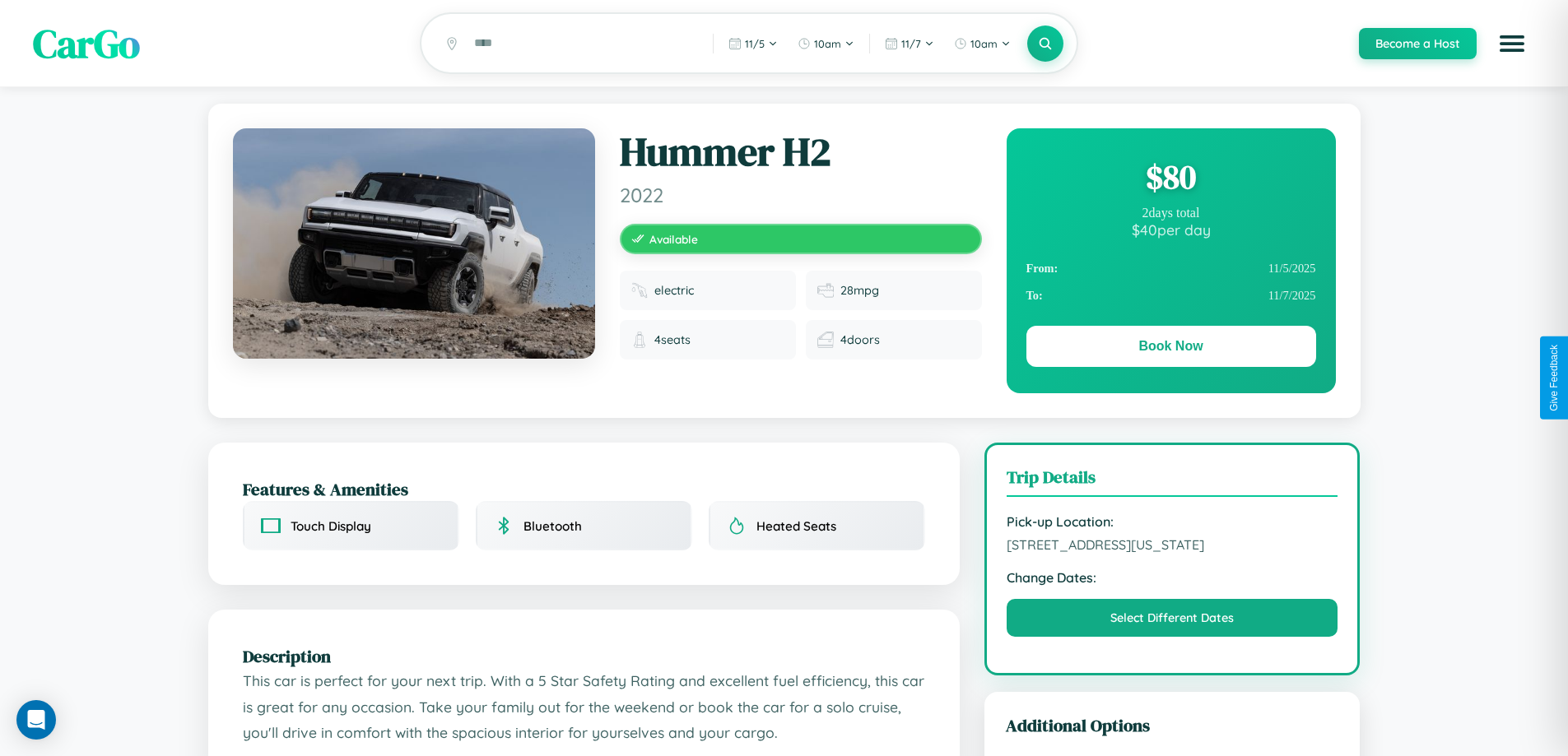
click at [1170, 180] on div "$ 80" at bounding box center [1171, 177] width 290 height 44
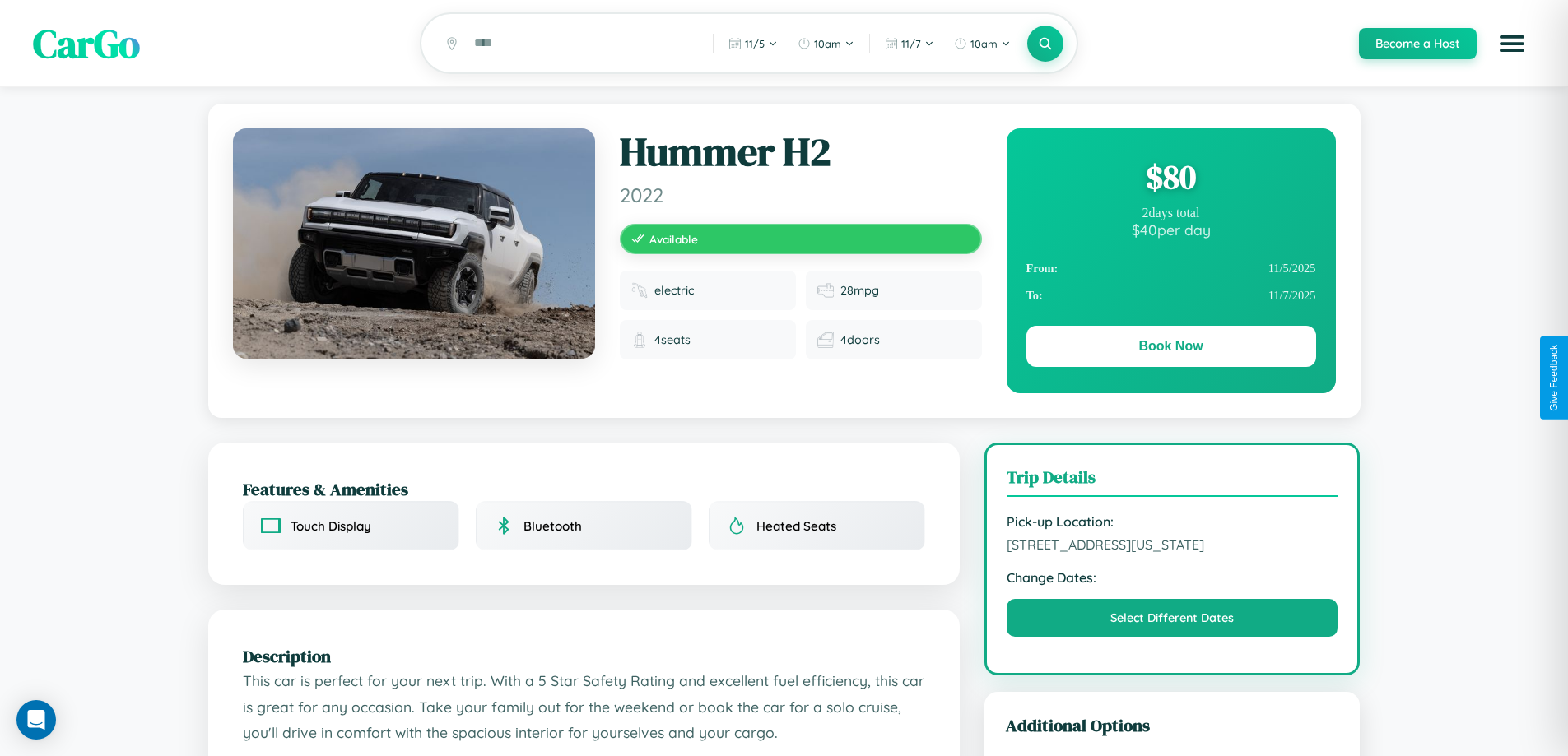
click at [1170, 180] on div "$ 80" at bounding box center [1171, 177] width 290 height 44
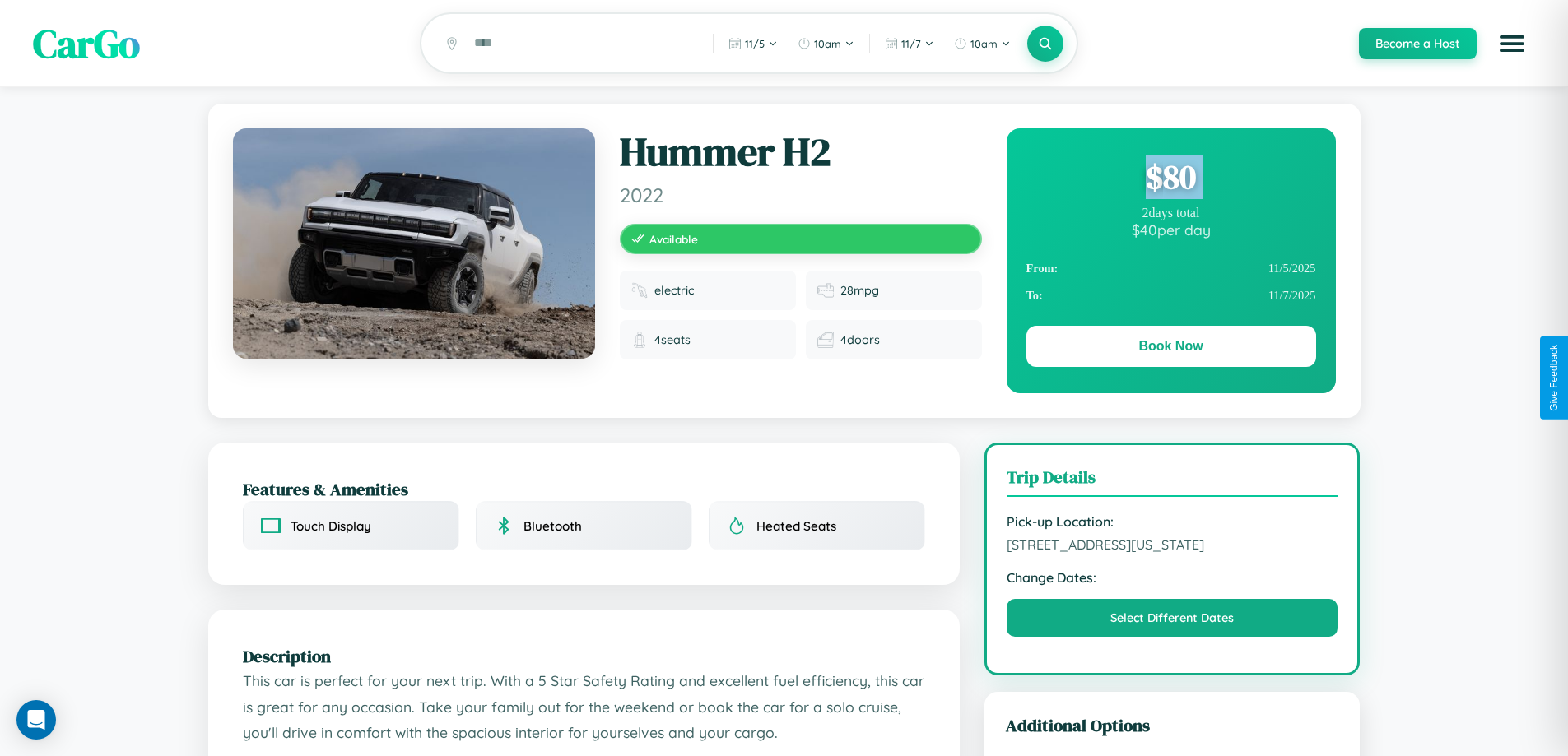
click at [1170, 180] on div "$ 80" at bounding box center [1171, 177] width 290 height 44
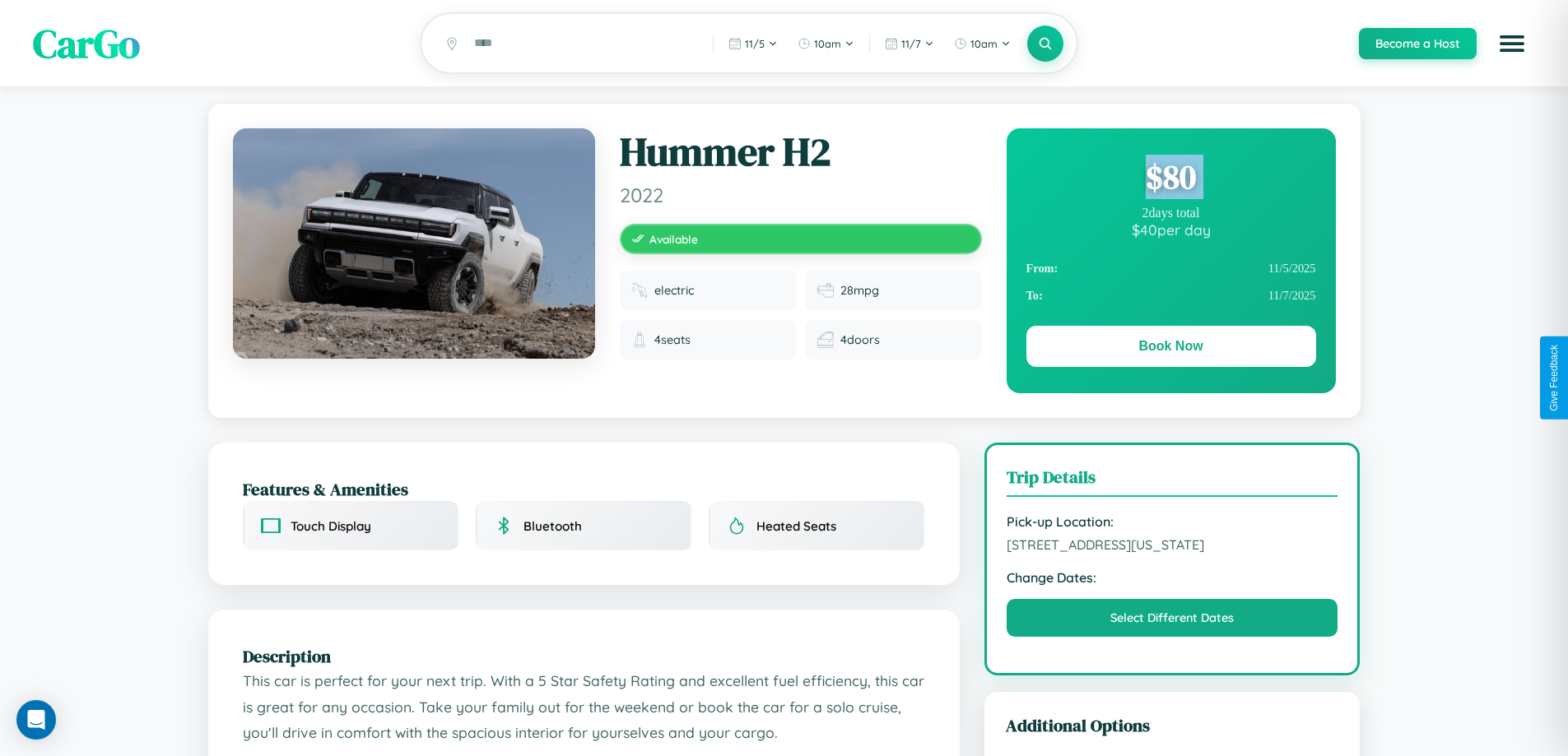
click at [1170, 180] on div "$ 80" at bounding box center [1171, 177] width 290 height 44
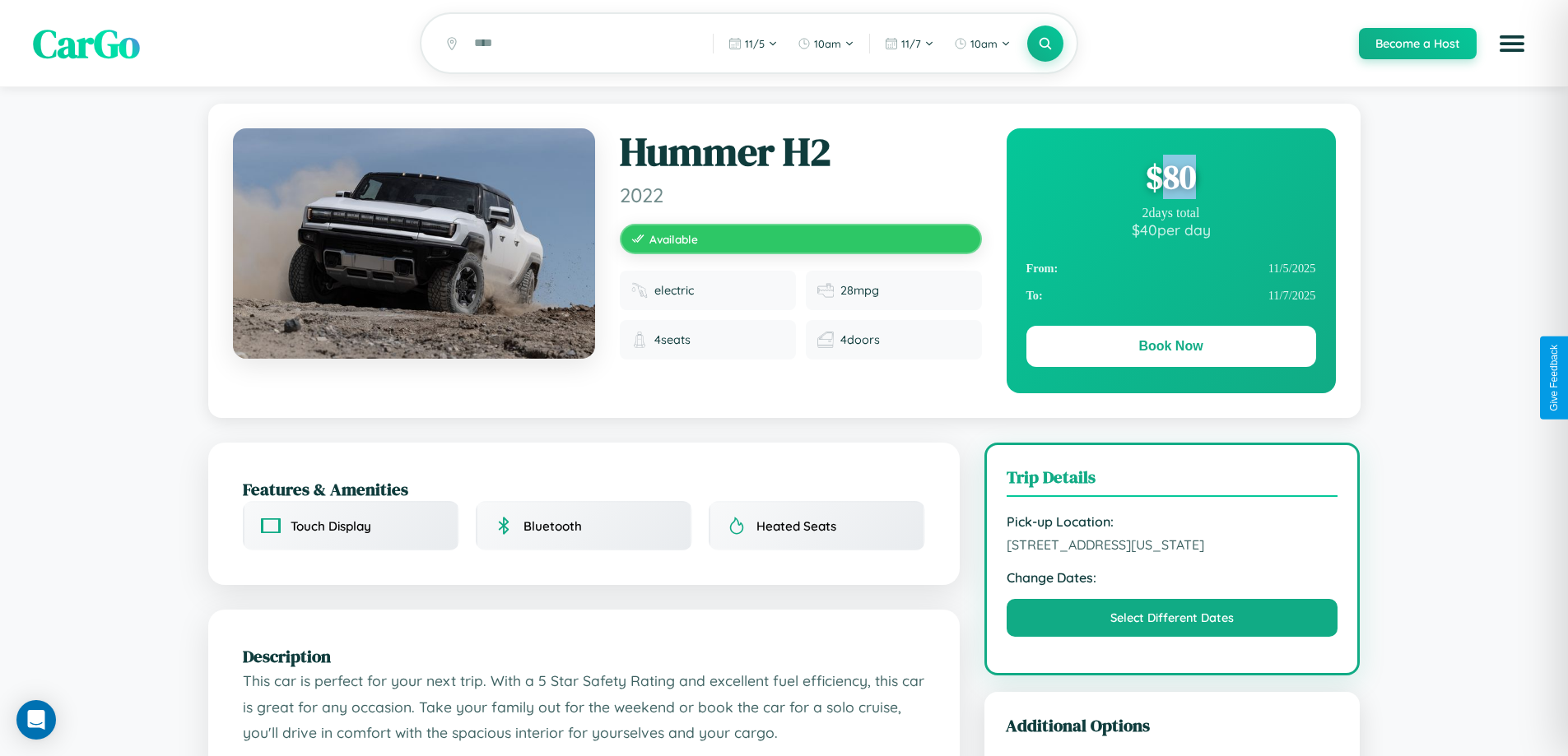
click at [1170, 180] on div "$ 80" at bounding box center [1171, 177] width 290 height 44
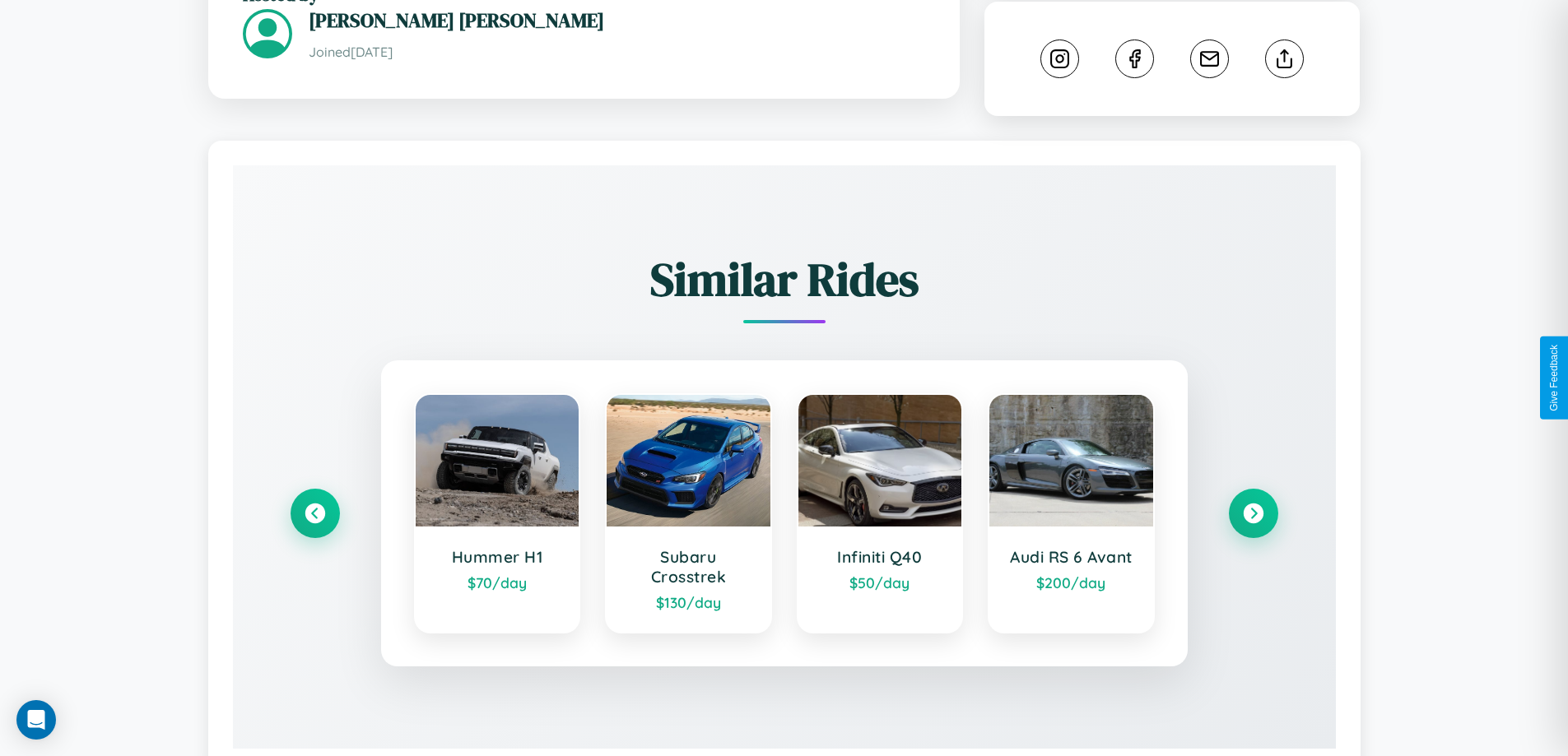
scroll to position [933, 0]
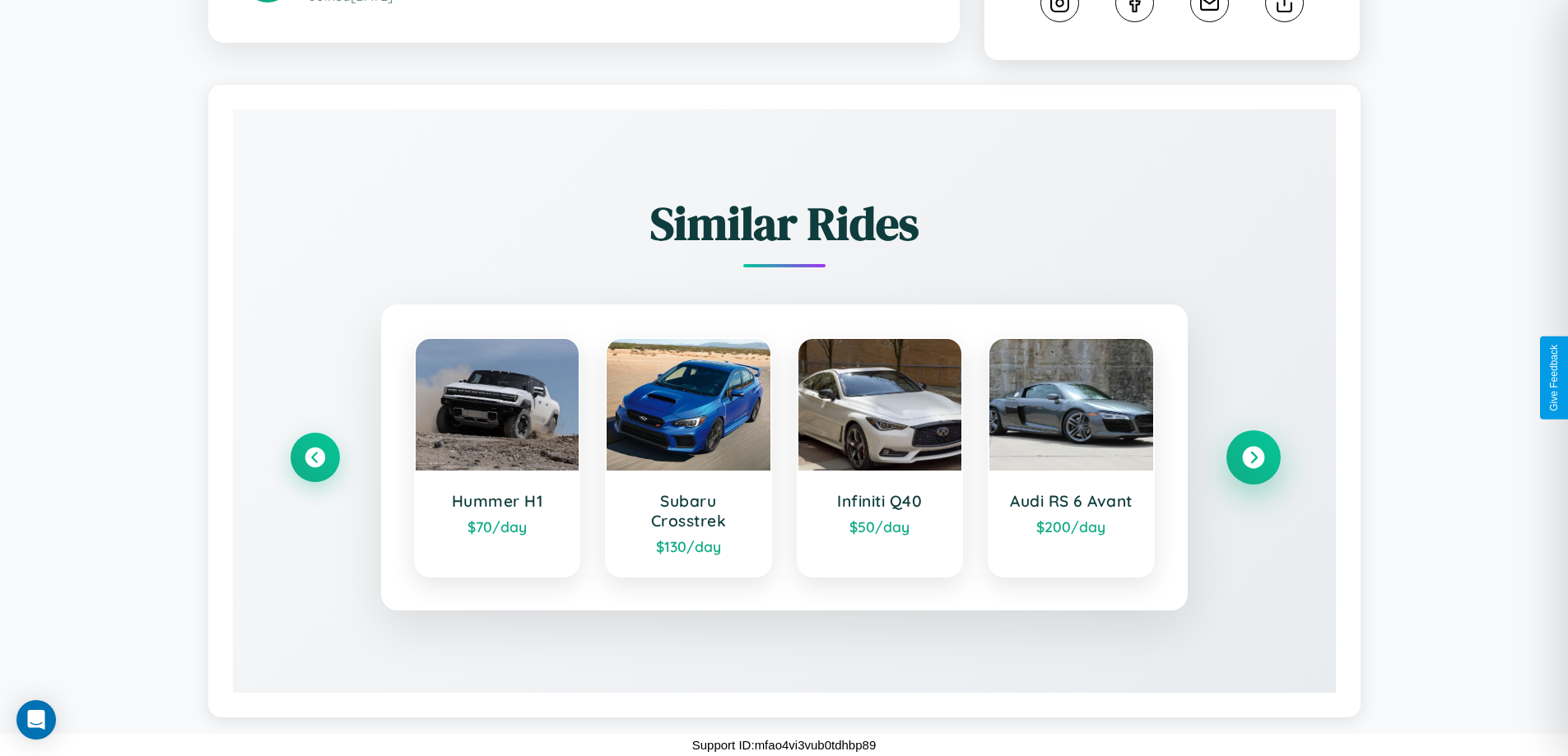
click at [1252, 457] on icon at bounding box center [1253, 457] width 23 height 23
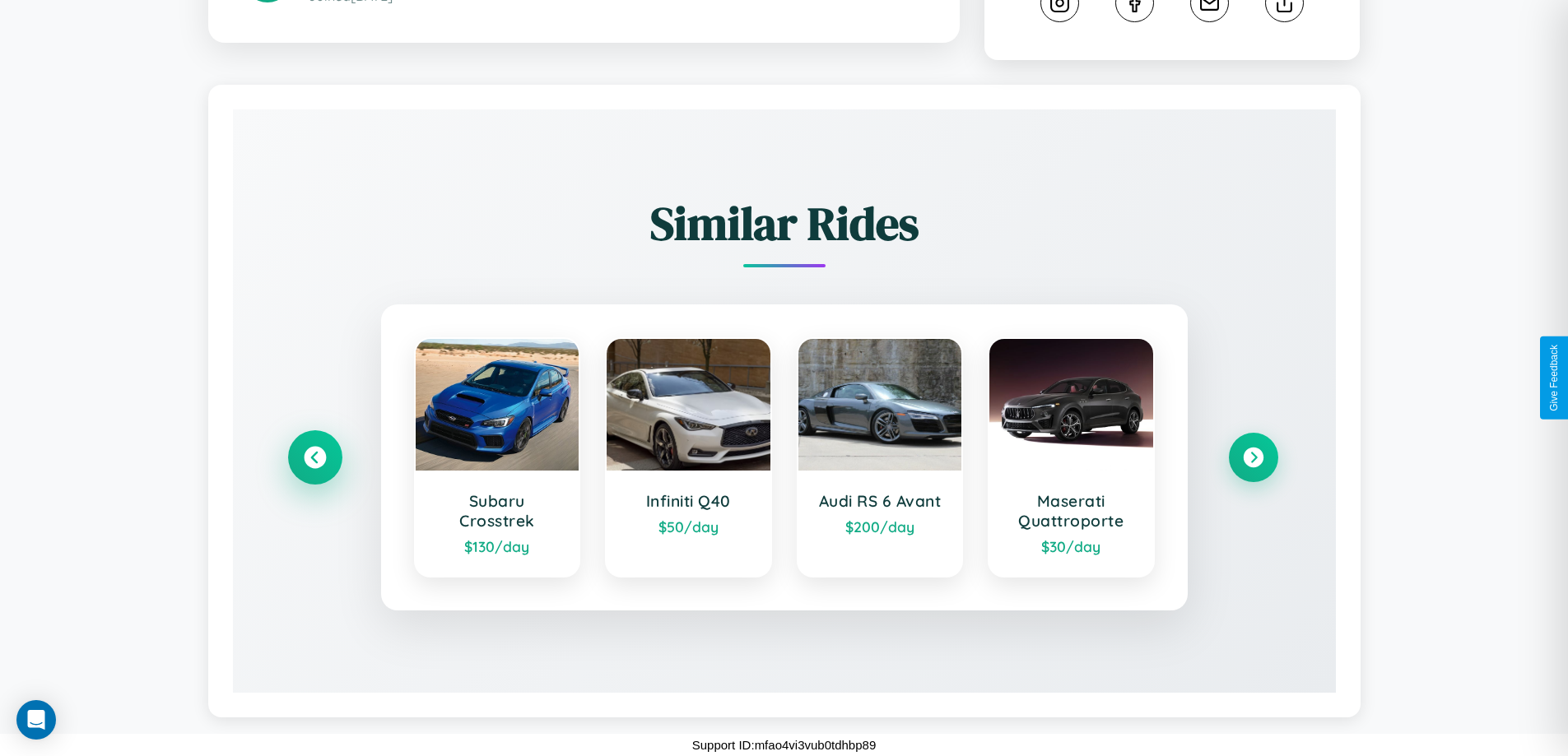
click at [314, 457] on icon at bounding box center [315, 457] width 23 height 23
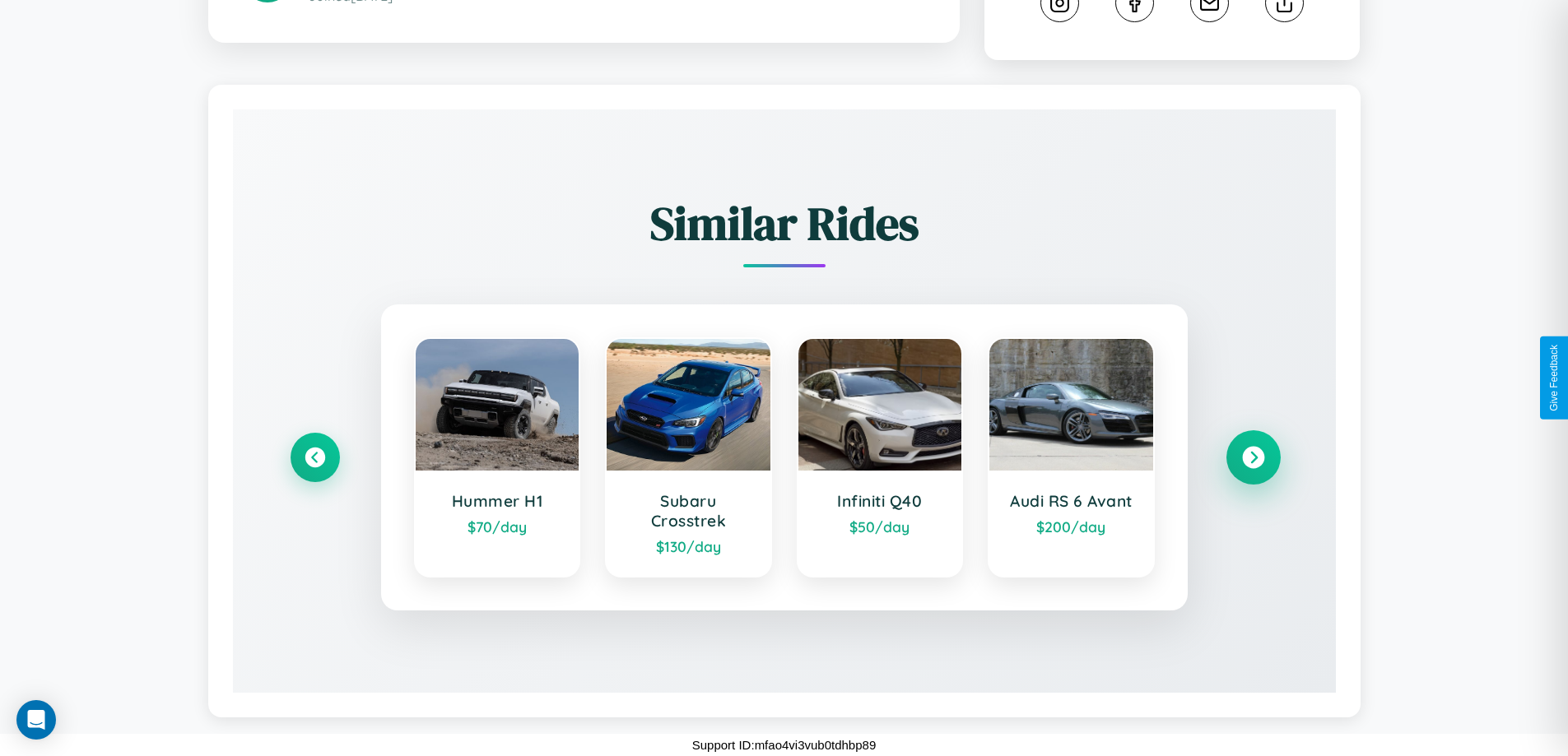
click at [1252, 457] on icon at bounding box center [1253, 457] width 23 height 23
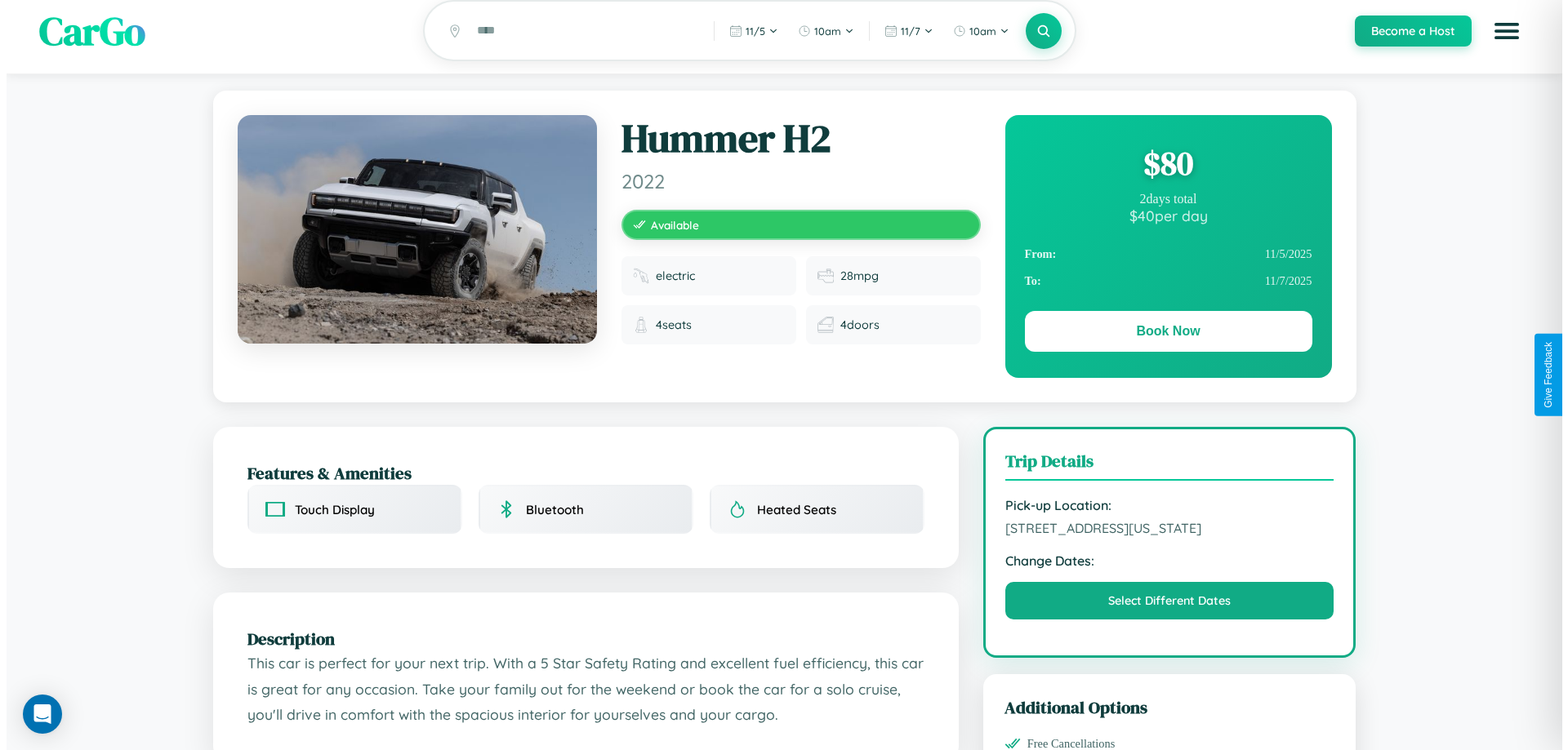
scroll to position [0, 0]
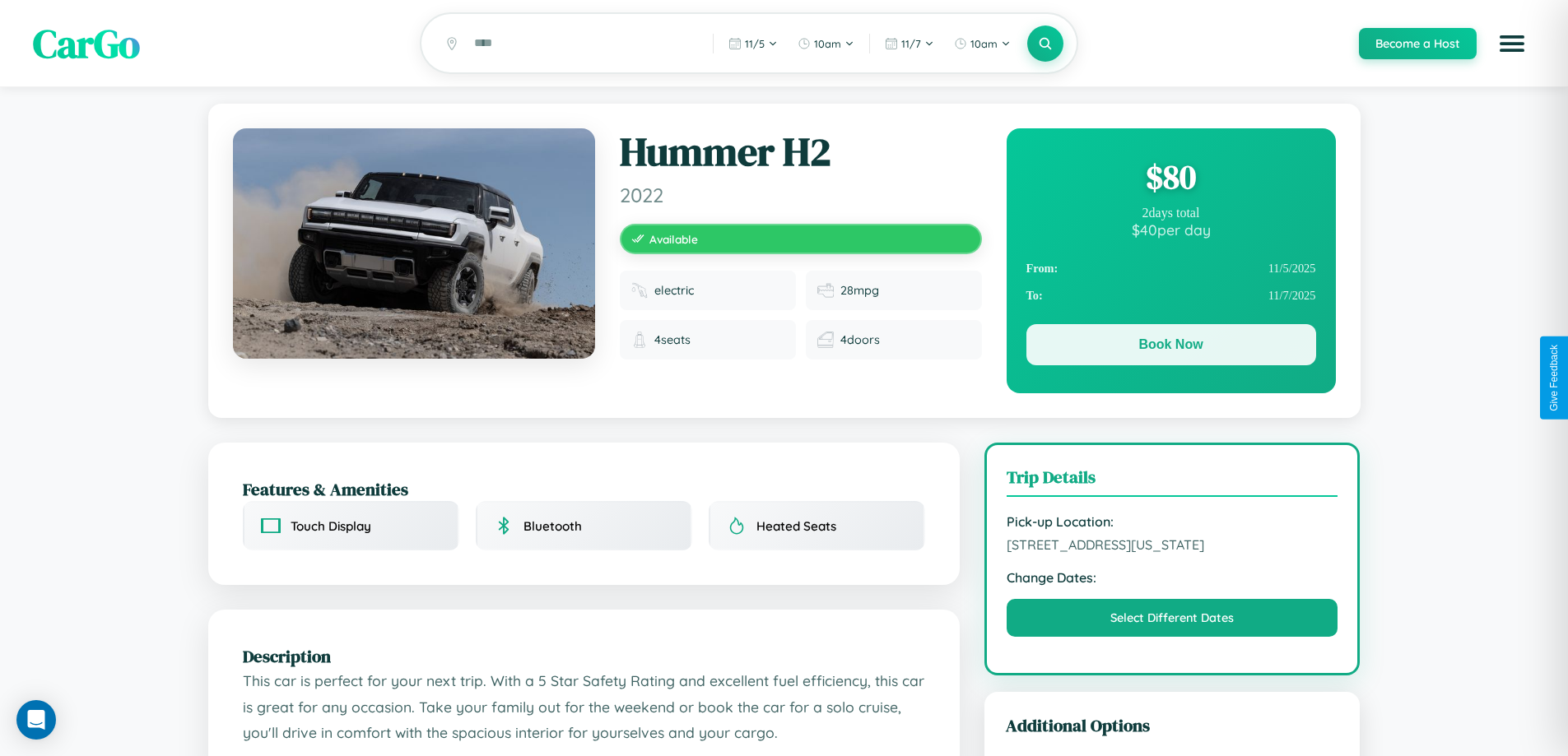
click at [1170, 347] on button "Book Now" at bounding box center [1171, 345] width 290 height 41
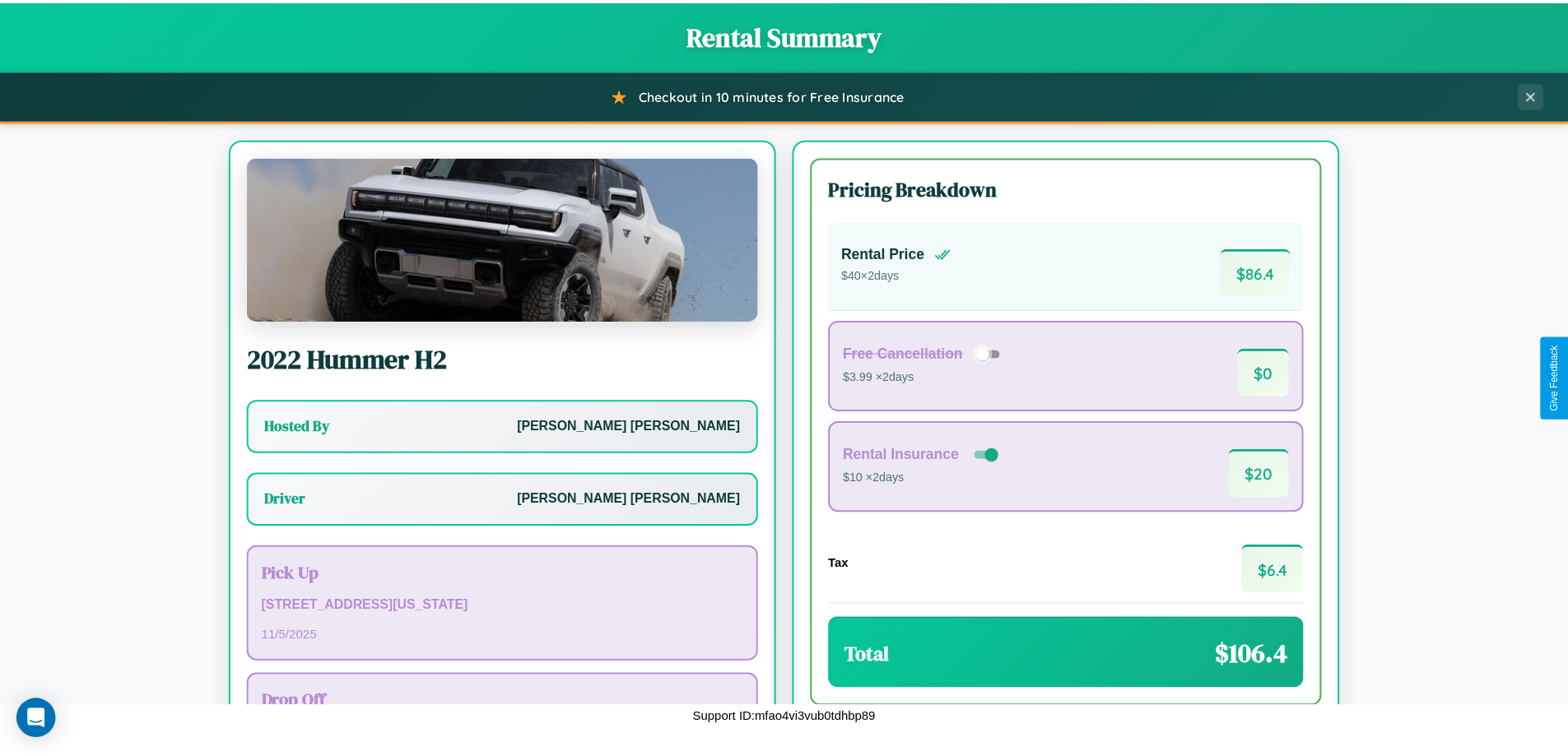
scroll to position [118, 0]
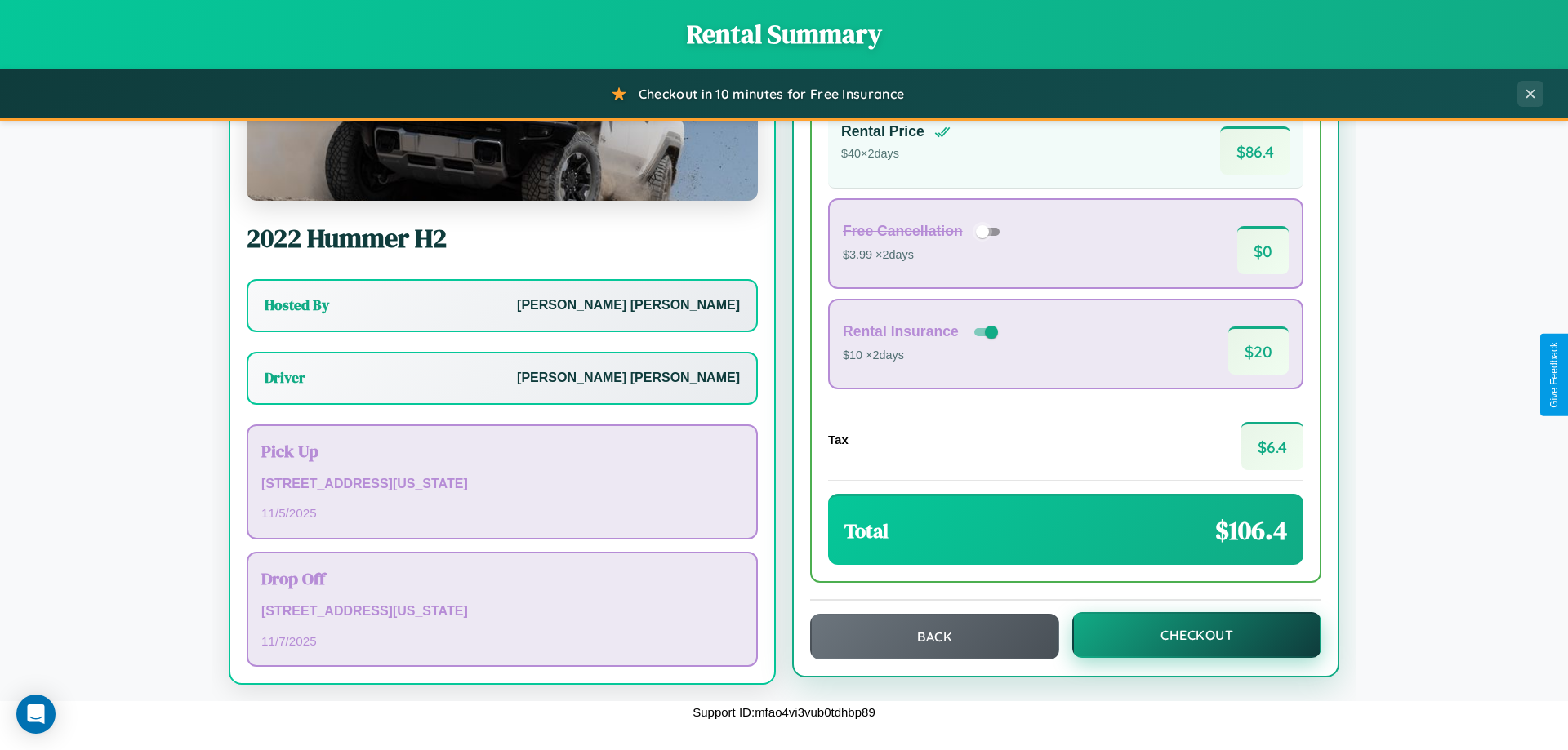
click at [1186, 635] on button "Checkout" at bounding box center [1197, 635] width 249 height 46
